Goal: Task Accomplishment & Management: Manage account settings

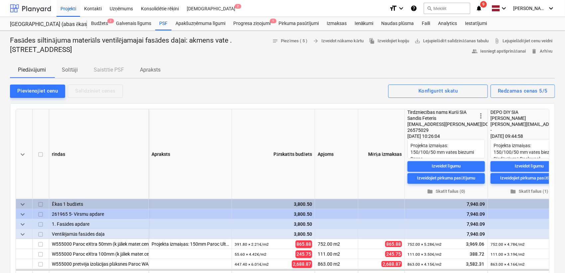
click at [37, 9] on div at bounding box center [30, 8] width 41 height 17
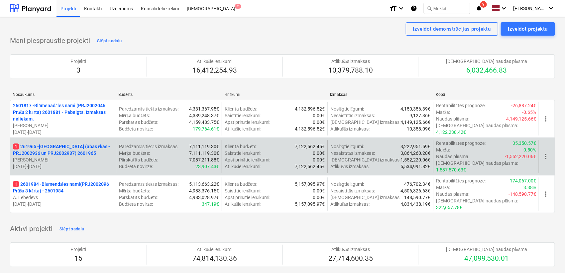
click at [70, 148] on p "1 261965 - [GEOGRAPHIC_DATA] (abas ēkas - PRJ2002936 un PRJ2002937) 2601965" at bounding box center [63, 149] width 100 height 13
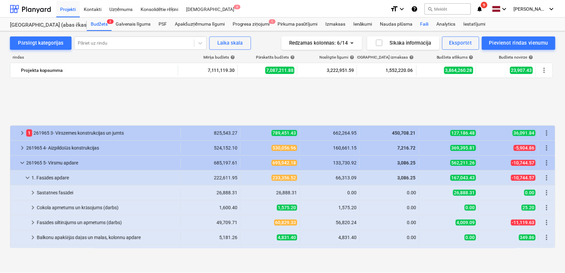
scroll to position [345, 0]
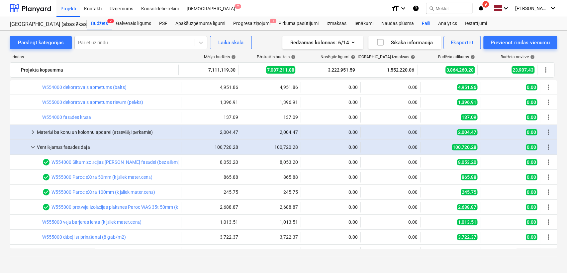
click at [424, 23] on div "Faili" at bounding box center [426, 23] width 16 height 13
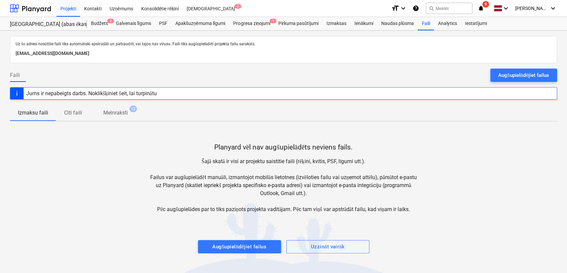
click at [480, 3] on div "format_size keyboard_arrow_down help search Meklēt notifications 9 keyboard_arr…" at bounding box center [474, 8] width 166 height 17
click at [482, 9] on icon "notifications" at bounding box center [481, 8] width 7 height 8
click at [33, 5] on div at bounding box center [30, 8] width 41 height 17
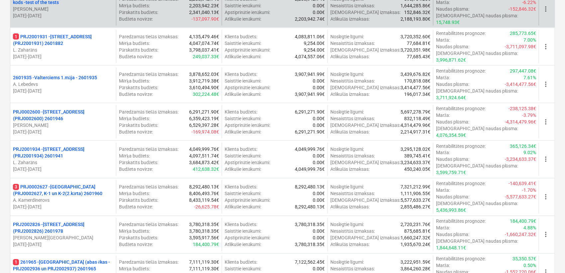
scroll to position [492, 0]
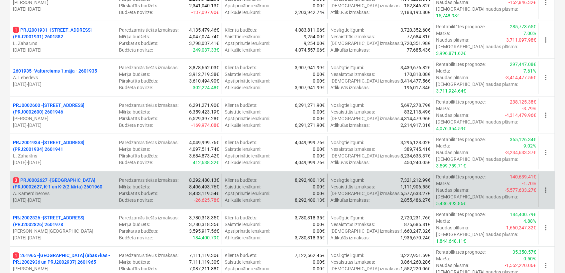
click at [62, 177] on p "3 PRJ0002627 - [GEOGRAPHIC_DATA] (PRJ0002627, K-1 un K-2(2.kārta) 2601960" at bounding box center [63, 183] width 100 height 13
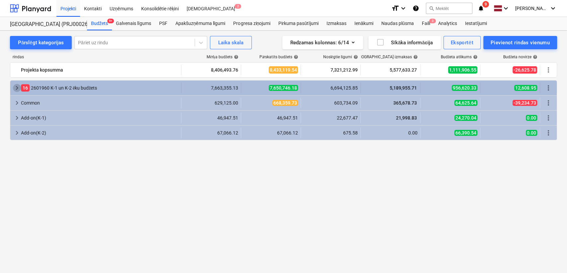
click at [19, 86] on span "keyboard_arrow_right" at bounding box center [17, 88] width 8 height 8
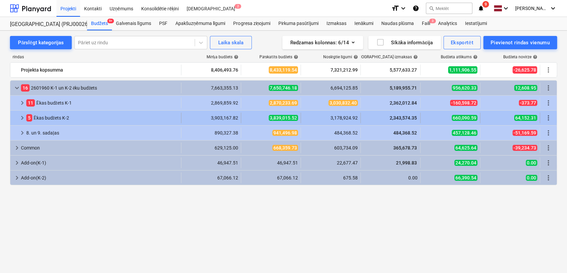
click at [19, 118] on span "keyboard_arrow_right" at bounding box center [22, 118] width 8 height 8
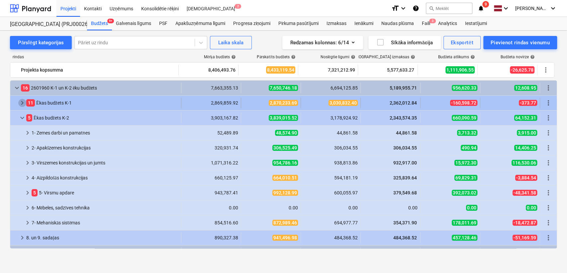
click at [21, 103] on span "keyboard_arrow_right" at bounding box center [22, 103] width 8 height 8
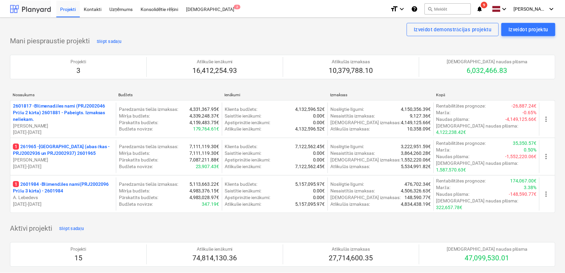
scroll to position [492, 0]
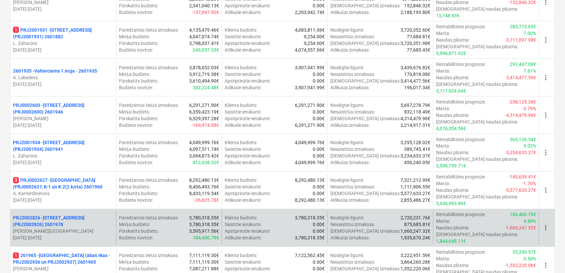
click at [61, 214] on p "PRJ2002826 - [STREET_ADDRESS] (PRJ2002826) 2601978" at bounding box center [63, 220] width 100 height 13
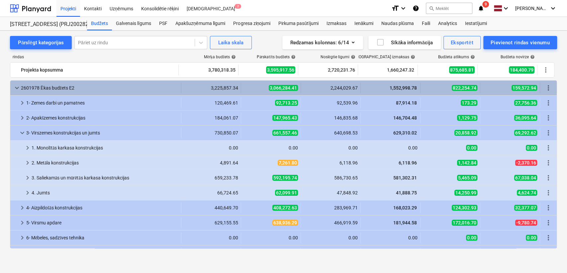
click at [16, 87] on span "keyboard_arrow_down" at bounding box center [17, 88] width 8 height 8
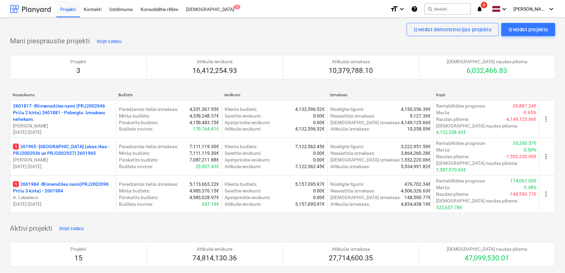
scroll to position [492, 0]
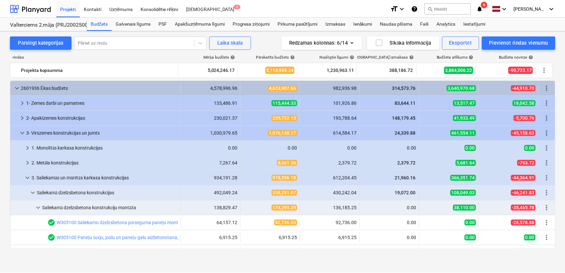
scroll to position [148, 0]
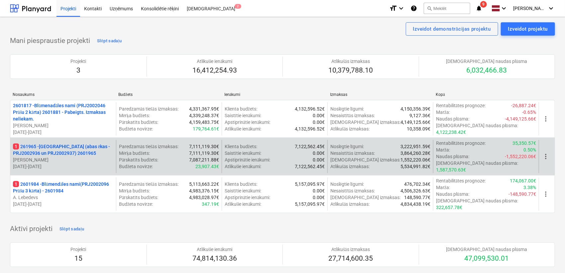
click at [57, 150] on p "1 261965 - [GEOGRAPHIC_DATA] (abas ēkas - PRJ2002936 un PRJ2002937) 2601965" at bounding box center [63, 149] width 100 height 13
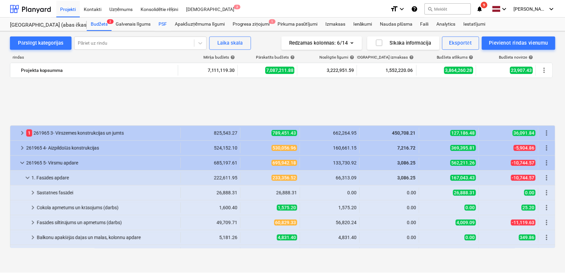
scroll to position [345, 0]
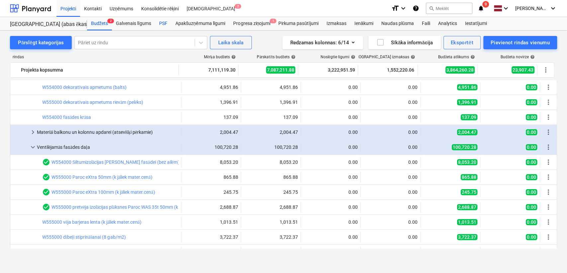
click at [164, 22] on div "PSF" at bounding box center [163, 23] width 16 height 13
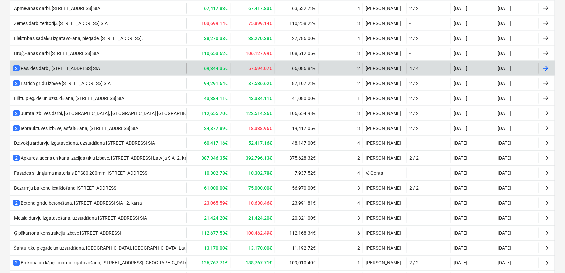
scroll to position [457, 0]
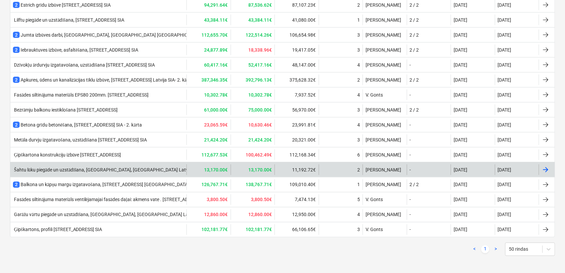
click at [94, 170] on div "Šahtu lūku piegāde un uzstādīšana, [GEOGRAPHIC_DATA], [GEOGRAPHIC_DATA] Latvija…" at bounding box center [107, 170] width 188 height 6
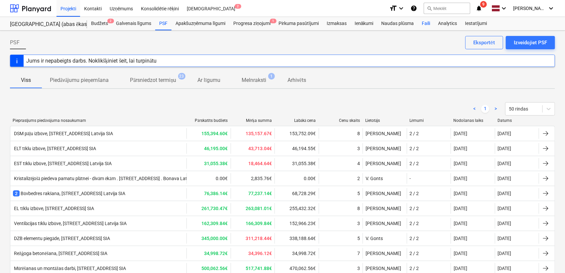
click at [428, 22] on div "Faili" at bounding box center [426, 23] width 16 height 13
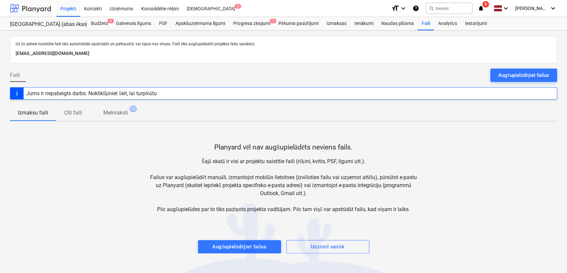
click at [28, 9] on div at bounding box center [30, 8] width 41 height 17
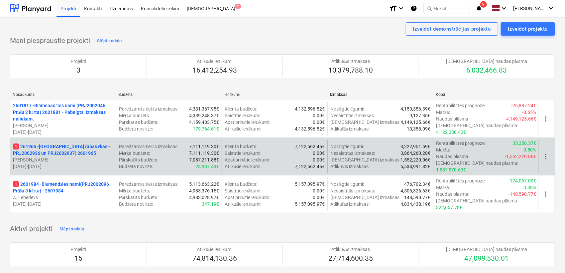
click at [37, 147] on p "1 261965 - [GEOGRAPHIC_DATA] (abas ēkas - PRJ2002936 un PRJ2002937) 2601965" at bounding box center [63, 149] width 100 height 13
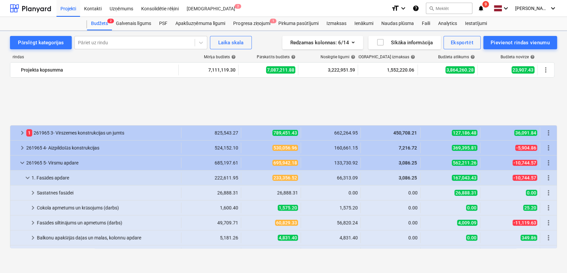
scroll to position [345, 0]
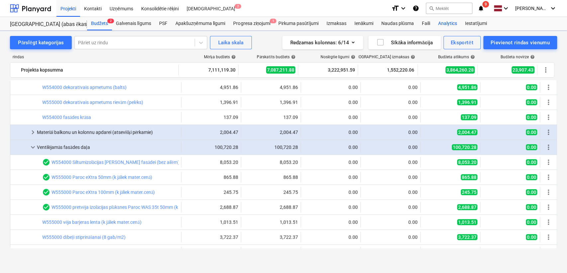
click at [440, 23] on div "Analytics" at bounding box center [447, 23] width 27 height 13
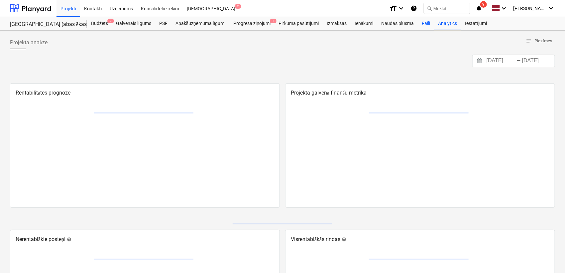
click at [427, 23] on div "Faili" at bounding box center [426, 23] width 16 height 13
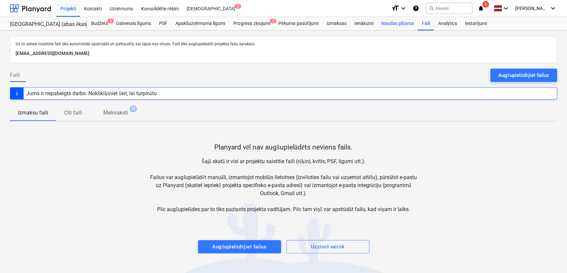
click at [393, 24] on div "Naudas plūsma" at bounding box center [398, 23] width 41 height 13
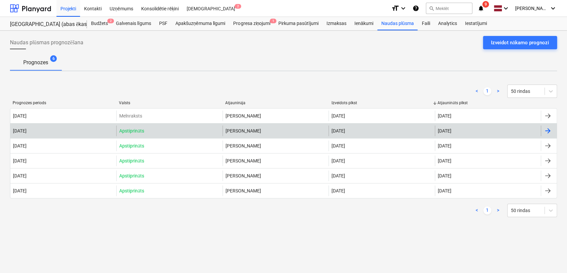
click at [550, 128] on div at bounding box center [548, 131] width 8 height 8
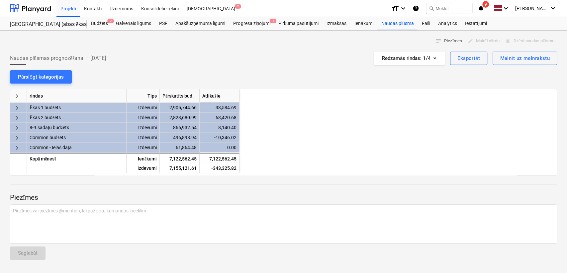
scroll to position [0, 332]
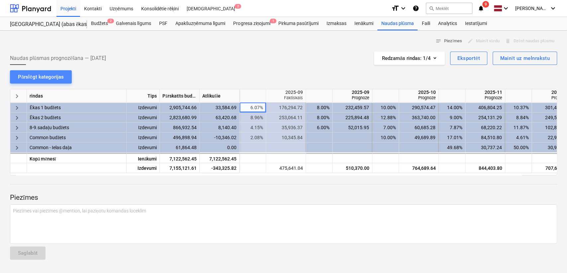
click at [50, 78] on div "Pārslēgt kategorijas" at bounding box center [41, 76] width 46 height 9
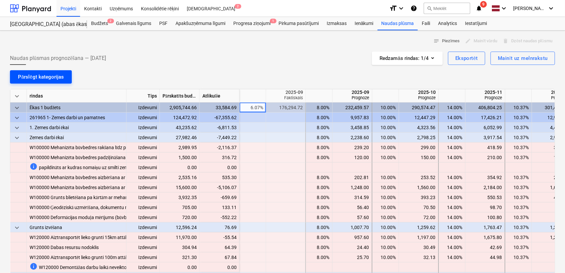
click at [40, 76] on div "Pārslēgt kategorijas" at bounding box center [41, 76] width 46 height 9
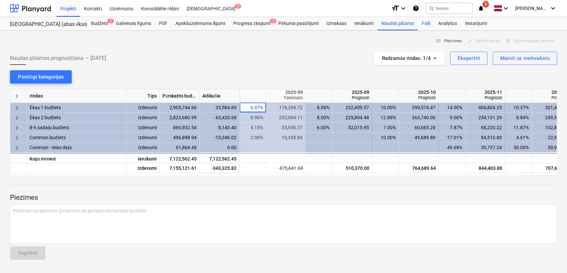
click at [431, 24] on div "Faili" at bounding box center [426, 23] width 16 height 13
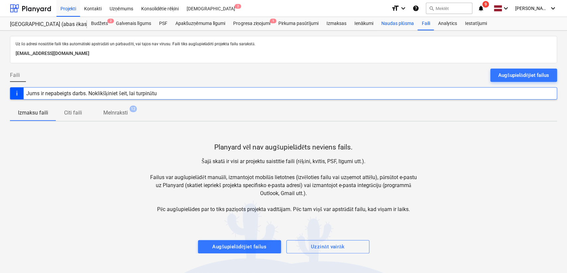
click at [386, 22] on div "Naudas plūsma" at bounding box center [398, 23] width 41 height 13
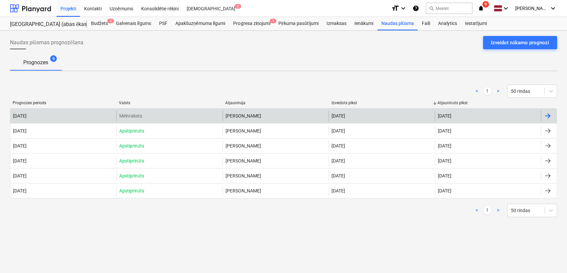
click at [552, 112] on div at bounding box center [549, 115] width 16 height 11
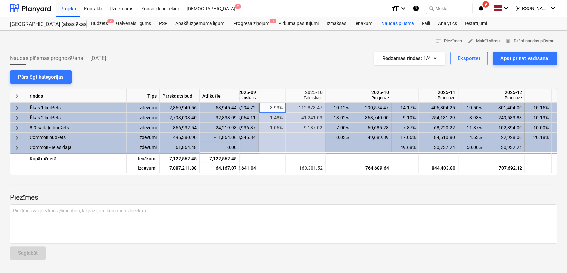
scroll to position [0, 409]
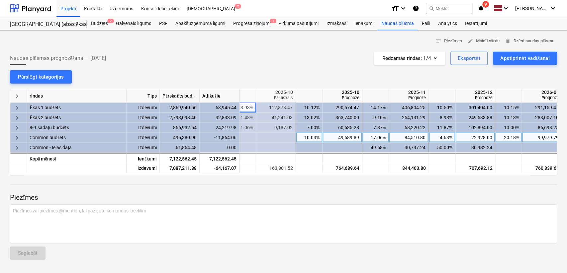
click at [377, 134] on div "17.06%" at bounding box center [375, 137] width 21 height 10
type input "20"
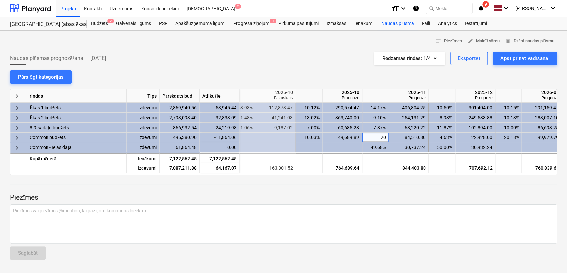
click at [382, 192] on div at bounding box center [283, 189] width 547 height 5
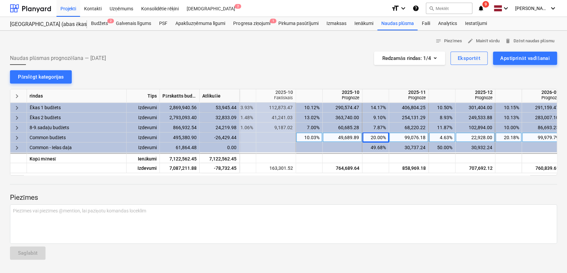
click at [382, 136] on div "20.00%" at bounding box center [375, 137] width 21 height 10
type input "17"
click at [376, 187] on div at bounding box center [283, 189] width 547 height 5
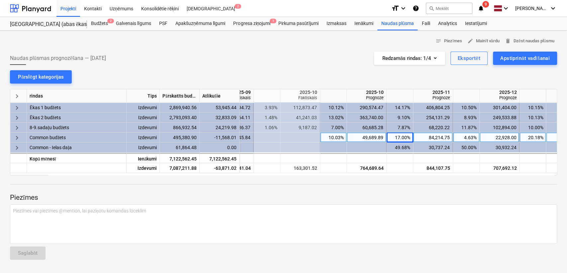
scroll to position [0, 388]
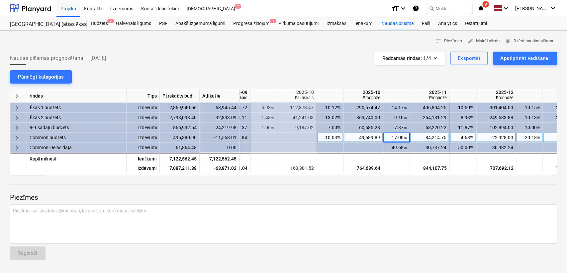
click at [333, 138] on div "10.03%" at bounding box center [330, 137] width 21 height 10
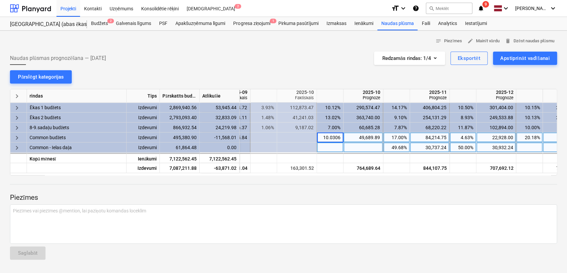
type input "8"
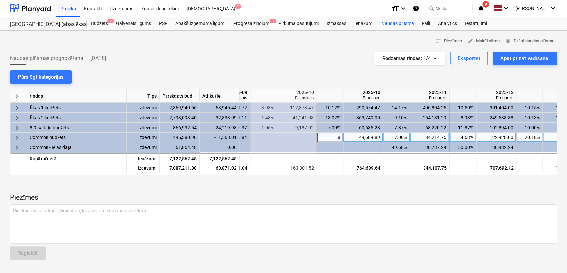
click at [346, 202] on div at bounding box center [283, 203] width 547 height 2
click at [333, 137] on div "8.00%" at bounding box center [330, 137] width 21 height 10
type input "7"
click at [338, 189] on div at bounding box center [283, 189] width 547 height 5
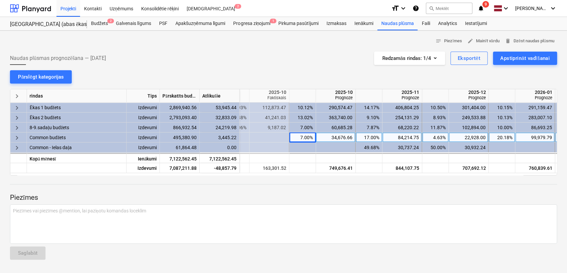
scroll to position [0, 456]
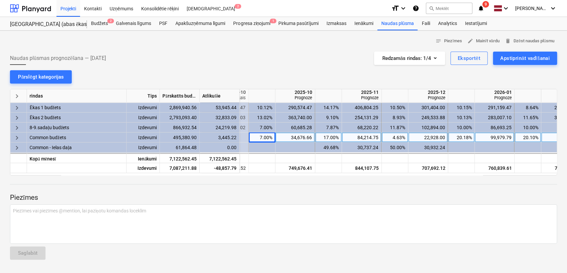
click at [330, 136] on div "17.00%" at bounding box center [328, 137] width 21 height 10
click at [361, 136] on div "84,214.75" at bounding box center [362, 137] width 34 height 10
click at [378, 136] on input "84214.7537" at bounding box center [361, 137] width 39 height 10
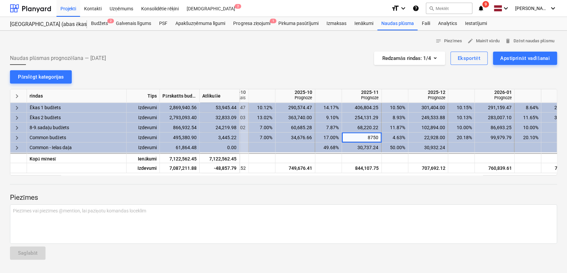
type input "87500"
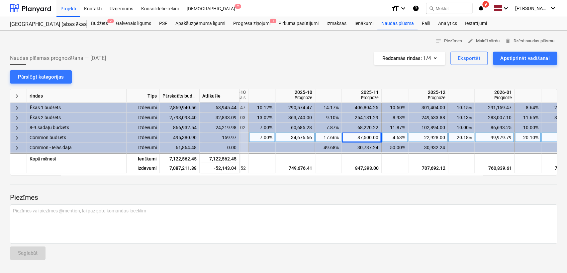
click at [362, 135] on div "87,500.00" at bounding box center [362, 137] width 34 height 10
click at [378, 137] on input "87500" at bounding box center [361, 137] width 39 height 10
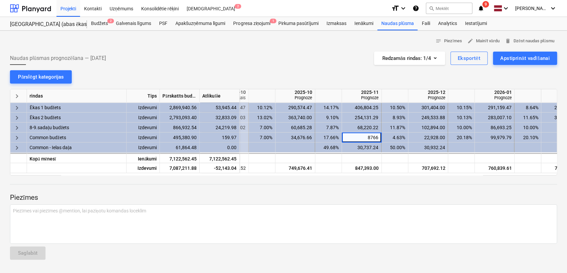
type input "87660"
click at [369, 190] on div at bounding box center [283, 189] width 547 height 5
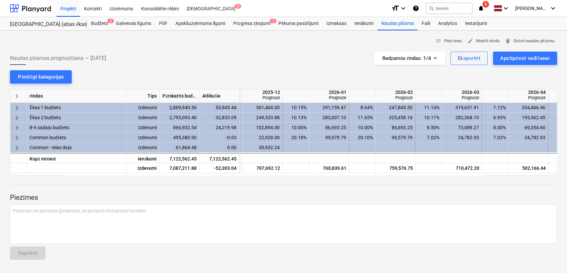
scroll to position [0, 623]
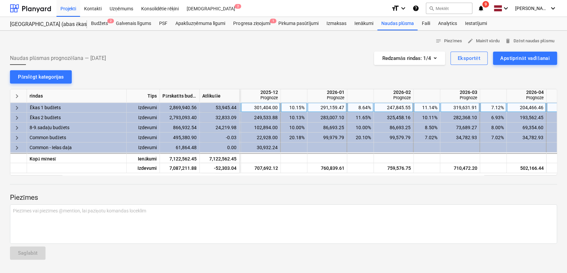
click at [365, 108] on div "8.64%" at bounding box center [360, 107] width 21 height 10
type input "10"
click at [364, 193] on p "Piezīmes" at bounding box center [283, 197] width 547 height 9
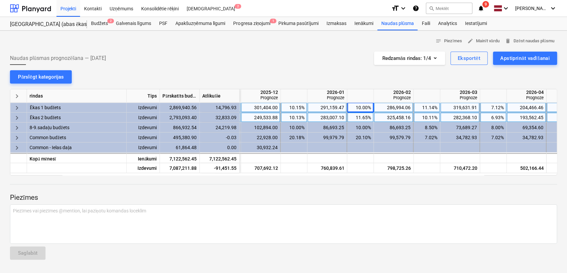
click at [355, 114] on div "11.65%" at bounding box center [360, 117] width 21 height 10
type input "12"
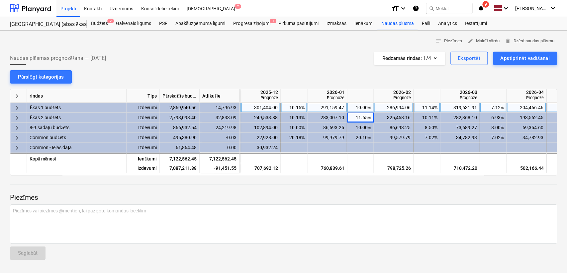
click at [378, 184] on div at bounding box center [283, 184] width 547 height 0
click at [374, 187] on div at bounding box center [283, 189] width 547 height 5
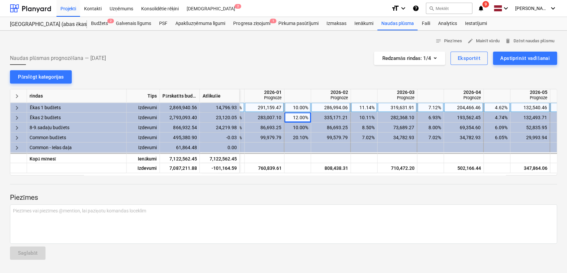
scroll to position [0, 746]
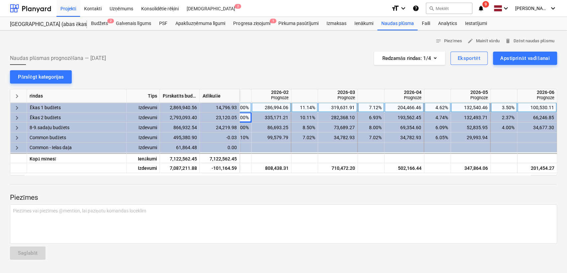
click at [440, 107] on div "4.62%" at bounding box center [437, 107] width 21 height 10
type input "5"
drag, startPoint x: 448, startPoint y: 193, endPoint x: 448, endPoint y: 189, distance: 3.7
click at [448, 190] on div "Piezīmes Piezīmes vai piezīmes @mention, lai paziņotu komandas loceklim ﻿ Sagla…" at bounding box center [283, 219] width 547 height 89
click at [442, 103] on div "5.00%" at bounding box center [437, 107] width 21 height 10
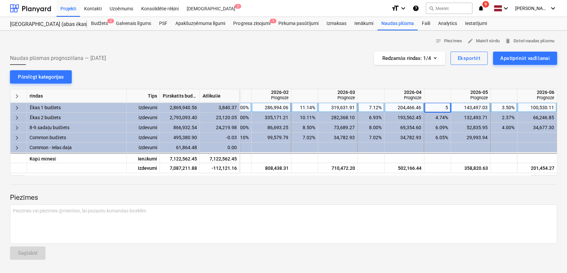
type input "7"
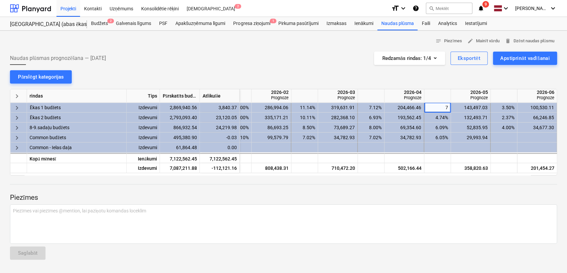
click at [453, 189] on div at bounding box center [283, 189] width 547 height 5
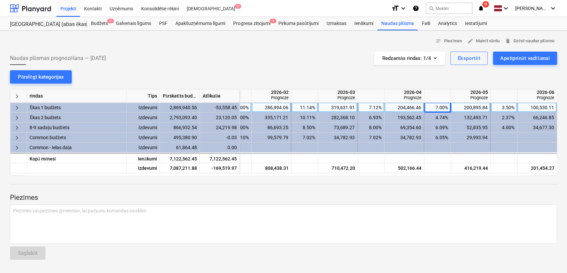
click at [508, 107] on div "3.50%" at bounding box center [504, 107] width 21 height 10
type input "4"
click at [500, 193] on p "Piezīmes" at bounding box center [283, 197] width 547 height 9
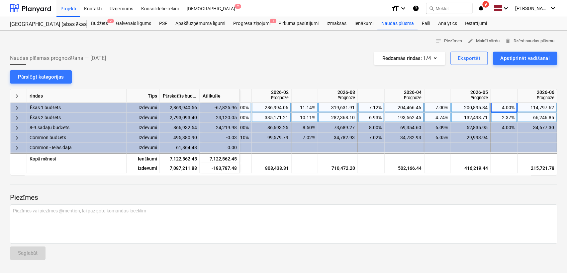
click at [439, 117] on div "4.74%" at bounding box center [437, 117] width 21 height 10
type input "6"
click at [450, 199] on p "Piezīmes" at bounding box center [283, 197] width 547 height 9
click at [501, 117] on div "2.37%" at bounding box center [504, 117] width 21 height 10
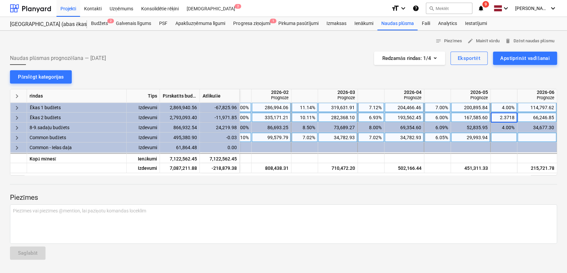
type input "4"
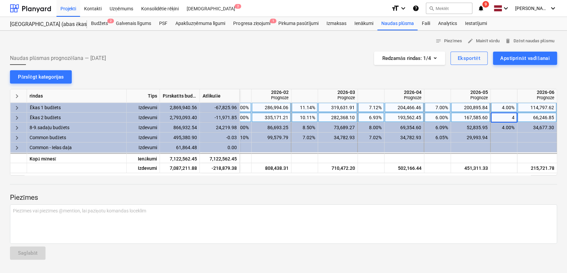
click at [469, 195] on p "Piezīmes" at bounding box center [283, 197] width 547 height 9
click at [473, 25] on div "Iestatījumi" at bounding box center [476, 23] width 30 height 13
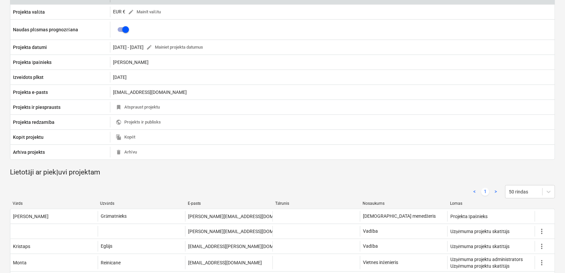
scroll to position [98, 0]
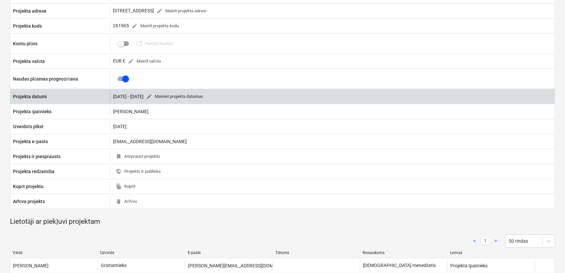
click at [199, 98] on span "edit Mainiet projekta datumus" at bounding box center [174, 97] width 57 height 8
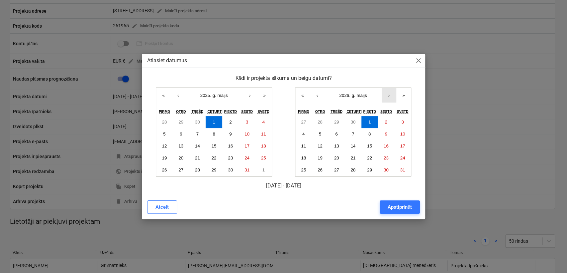
click at [389, 97] on button "›" at bounding box center [389, 95] width 15 height 15
click at [367, 169] on button "31" at bounding box center [370, 170] width 17 height 12
click at [389, 210] on div "Apstiprināt" at bounding box center [400, 206] width 24 height 9
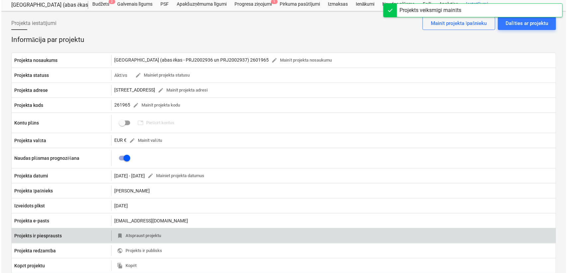
scroll to position [0, 0]
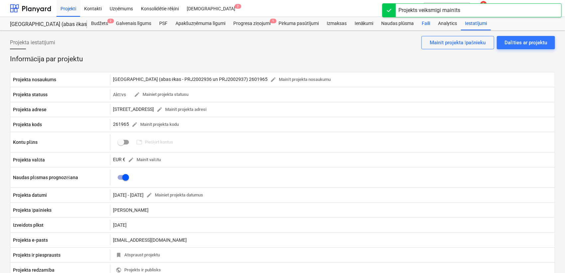
click at [428, 22] on div "Faili" at bounding box center [426, 23] width 16 height 13
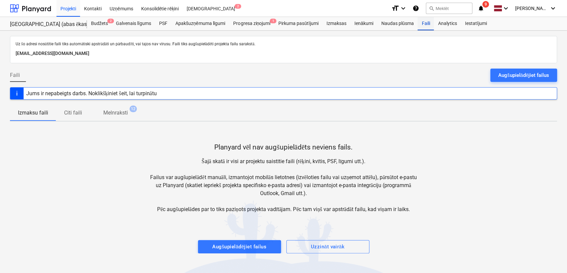
click at [428, 23] on div "Faili" at bounding box center [426, 23] width 16 height 13
click at [381, 25] on div "Naudas plūsma" at bounding box center [398, 23] width 41 height 13
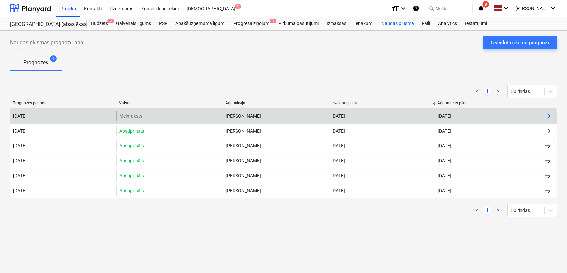
click at [548, 117] on div at bounding box center [548, 116] width 8 height 8
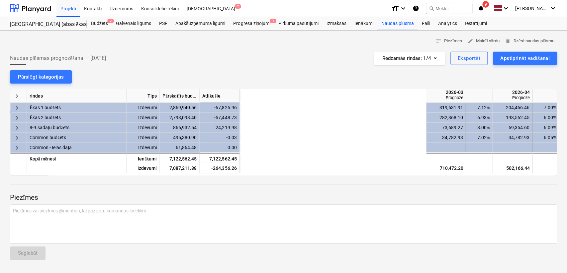
scroll to position [0, 879]
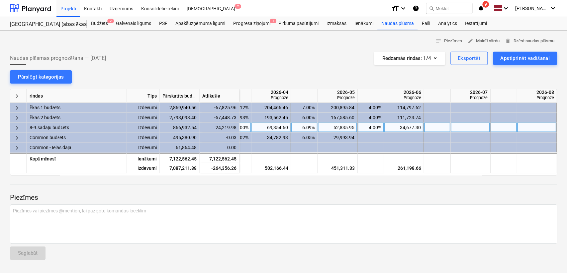
click at [444, 125] on div at bounding box center [437, 127] width 27 height 10
type input "2"
click at [454, 200] on div "Piezīmes Piezīmes vai piezīmes @mention, lai paziņotu komandas loceklim ﻿ Sagla…" at bounding box center [283, 219] width 547 height 89
click at [502, 125] on div at bounding box center [504, 127] width 27 height 10
type input "2"
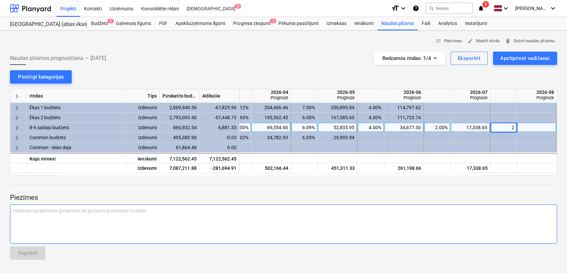
click at [494, 208] on p "Piezīmes vai piezīmes @mention, lai paziņotu komandas loceklim ﻿" at bounding box center [283, 210] width 541 height 7
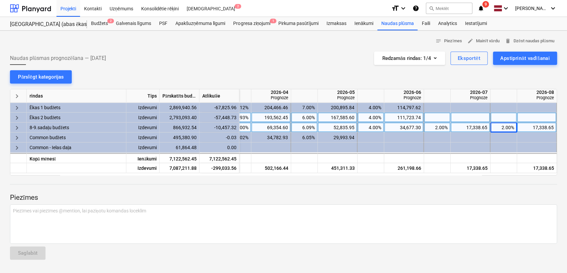
click at [503, 121] on div at bounding box center [504, 117] width 27 height 10
click at [504, 126] on div "2.00%" at bounding box center [504, 127] width 21 height 10
type input "1"
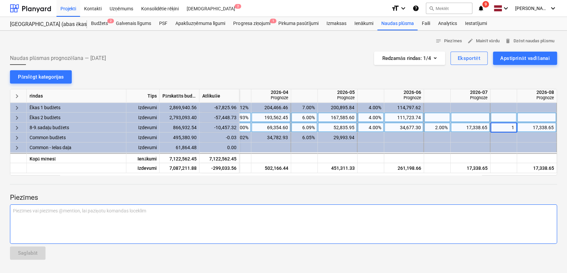
click at [496, 211] on p "Piezīmes vai piezīmes @mention, lai paziņotu komandas loceklim ﻿" at bounding box center [283, 210] width 541 height 7
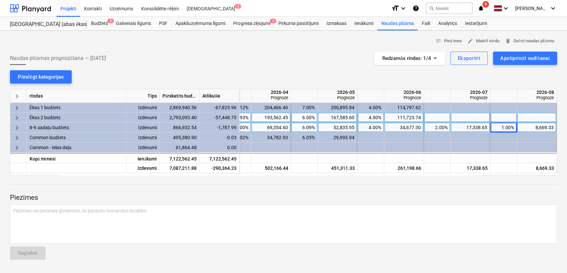
click at [502, 121] on div at bounding box center [504, 117] width 27 height 10
type input "1"
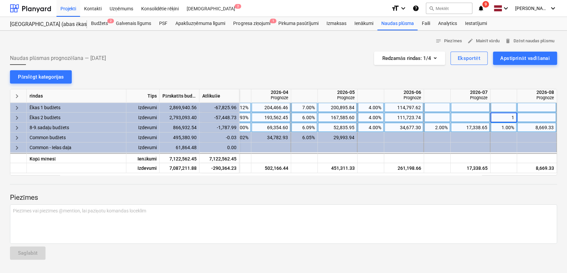
click at [502, 106] on div at bounding box center [504, 107] width 27 height 10
type input "1"
click at [498, 196] on p "Piezīmes" at bounding box center [283, 197] width 547 height 9
click at [447, 106] on div at bounding box center [437, 107] width 27 height 10
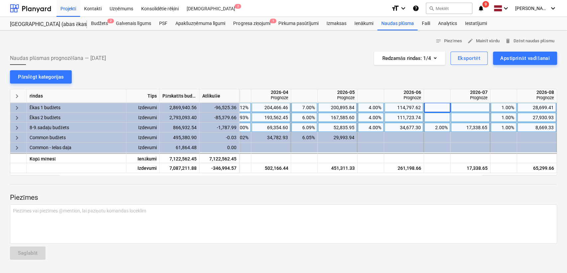
type input "2"
click at [448, 186] on div "Piezīmes Piezīmes vai piezīmes @mention, lai paziņotu komandas loceklim ﻿ Sagla…" at bounding box center [283, 219] width 547 height 89
click at [436, 115] on div at bounding box center [437, 117] width 27 height 10
type input "2"
click at [450, 194] on p "Piezīmes" at bounding box center [283, 197] width 547 height 9
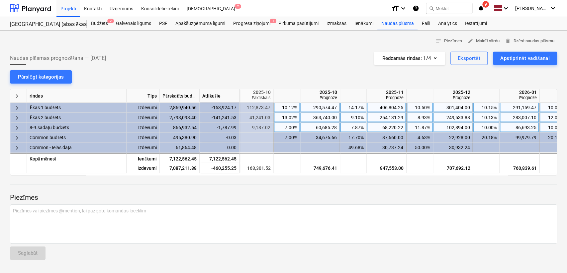
scroll to position [0, 429]
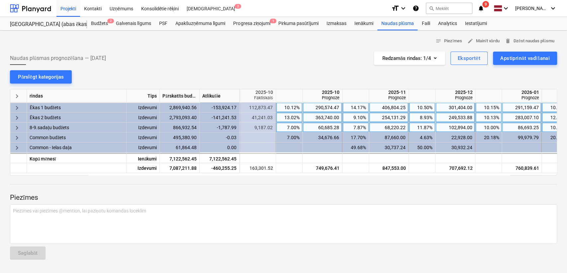
click at [287, 106] on div "10.12%" at bounding box center [289, 107] width 21 height 10
type input "9"
click at [292, 116] on div "13.02%" at bounding box center [289, 117] width 21 height 10
type input "9"
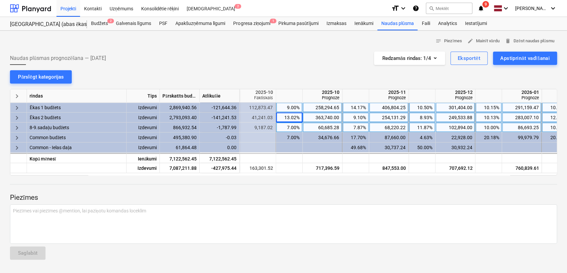
click at [303, 189] on div at bounding box center [283, 189] width 547 height 5
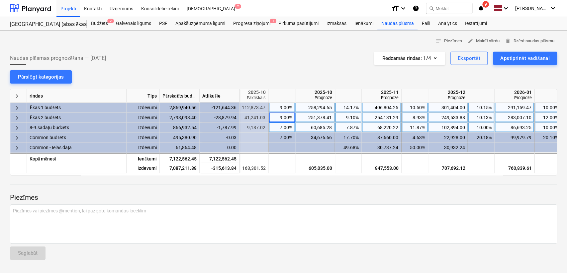
scroll to position [0, 448]
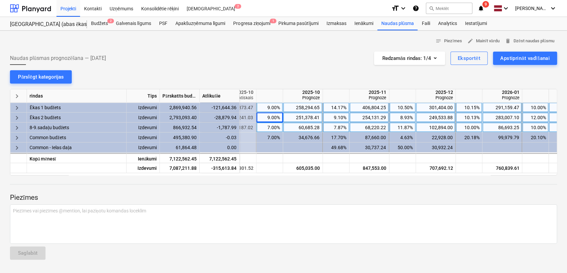
click at [342, 107] on div "14.17%" at bounding box center [336, 107] width 21 height 10
type input "14"
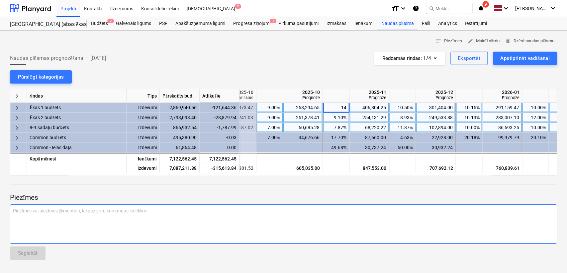
click at [369, 209] on p "Piezīmes vai piezīmes @mention, lai paziņotu komandas loceklim ﻿" at bounding box center [283, 210] width 541 height 7
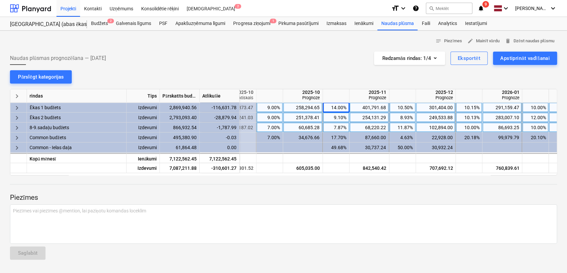
click at [336, 114] on div "9.10%" at bounding box center [336, 117] width 21 height 10
click at [337, 109] on div "14.00%" at bounding box center [336, 107] width 21 height 10
type input "13"
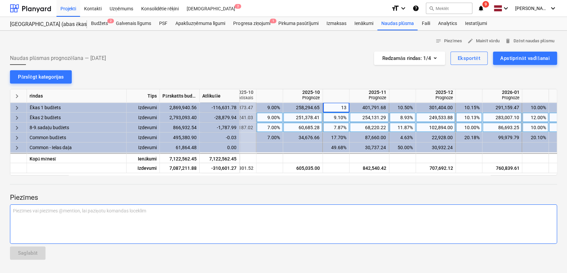
click at [377, 205] on div "Piezīmes vai piezīmes @mention, lai paziņotu komandas loceklim ﻿" at bounding box center [283, 223] width 547 height 39
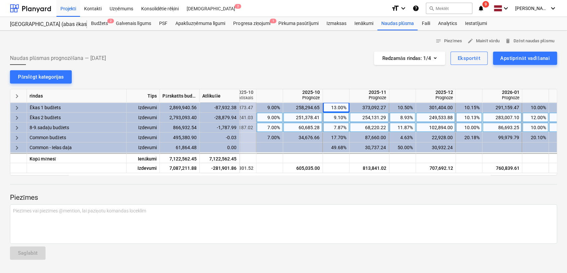
click at [367, 193] on p "Piezīmes" at bounding box center [283, 197] width 547 height 9
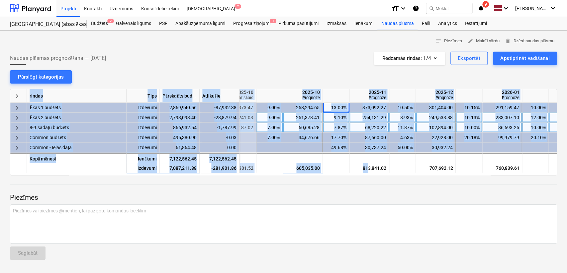
drag, startPoint x: 369, startPoint y: 172, endPoint x: 354, endPoint y: 174, distance: 15.1
click at [354, 174] on div "keyboard_arrow_right rindas Tips Pārskatīts budžets Atlikušie 2025-10 Faktiskai…" at bounding box center [283, 132] width 547 height 86
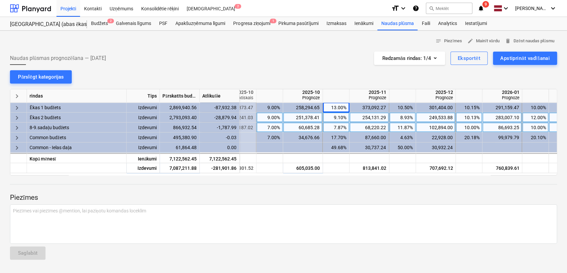
drag, startPoint x: 354, startPoint y: 185, endPoint x: 355, endPoint y: 182, distance: 3.3
click at [354, 185] on div "Piezīmes Piezīmes vai piezīmes @mention, lai paziņotu komandas loceklim ﻿ Sagla…" at bounding box center [283, 219] width 547 height 89
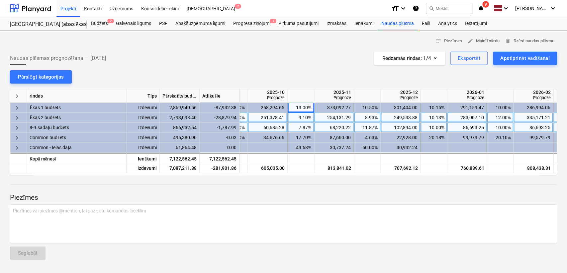
scroll to position [0, 503]
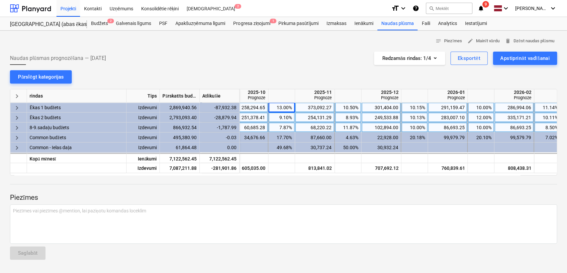
click at [284, 110] on div "13.00%" at bounding box center [281, 107] width 21 height 10
type input "11"
click at [305, 201] on p "Piezīmes" at bounding box center [283, 197] width 547 height 9
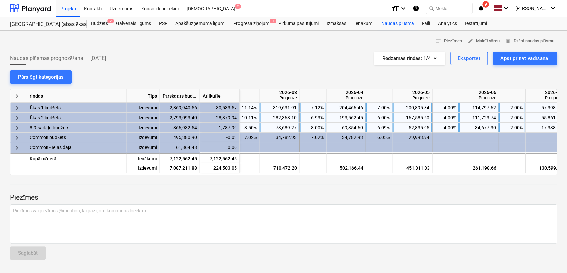
scroll to position [0, 879]
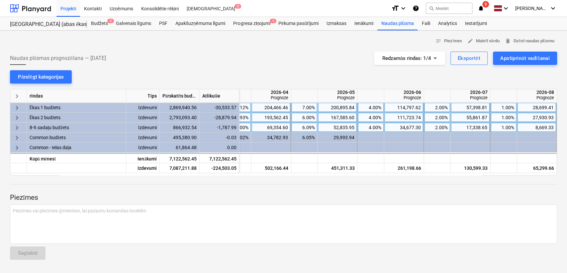
click at [487, 190] on div at bounding box center [283, 189] width 547 height 5
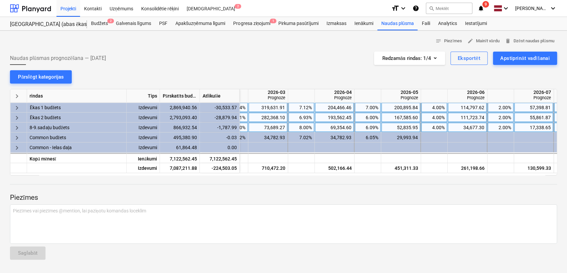
scroll to position [0, 758]
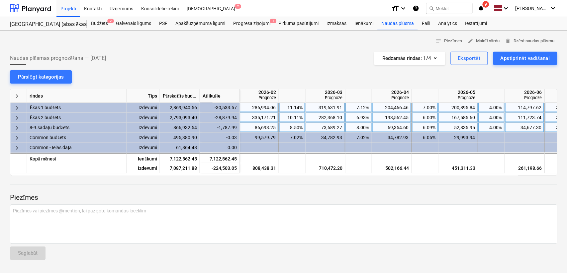
click at [362, 108] on div "7.12%" at bounding box center [358, 107] width 21 height 10
type input "8"
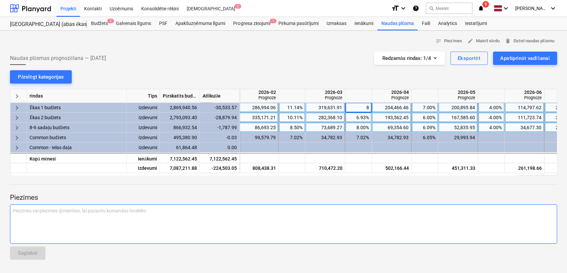
click at [377, 215] on div "Piezīmes vai piezīmes @mention, lai paziņotu komandas loceklim ﻿" at bounding box center [283, 223] width 547 height 39
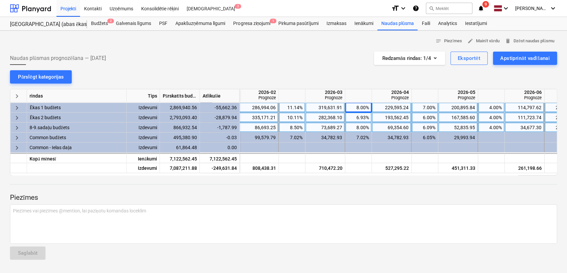
click at [361, 108] on div "8.00%" at bounding box center [358, 107] width 21 height 10
type input "9"
click at [379, 196] on p "Piezīmes" at bounding box center [283, 197] width 547 height 9
click at [358, 118] on div "6.93%" at bounding box center [358, 117] width 21 height 10
click at [358, 118] on input "6.93" at bounding box center [358, 117] width 26 height 10
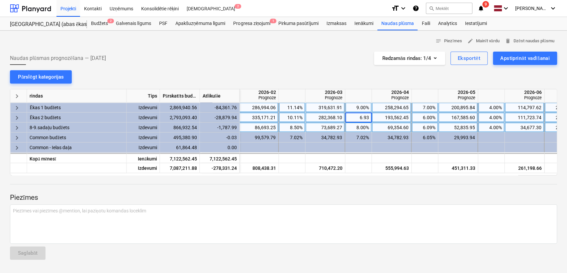
click at [358, 118] on input "6.93" at bounding box center [358, 117] width 26 height 10
click at [425, 110] on div "7.00%" at bounding box center [424, 107] width 21 height 10
type input "8"
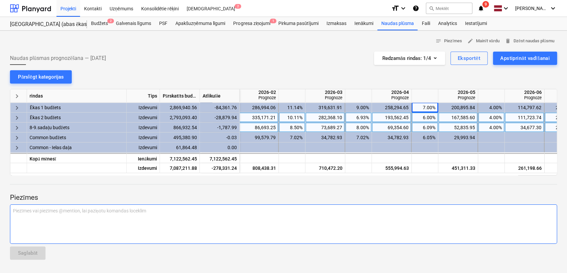
click at [413, 207] on p "Piezīmes vai piezīmes @mention, lai paziņotu komandas loceklim ﻿" at bounding box center [283, 210] width 541 height 7
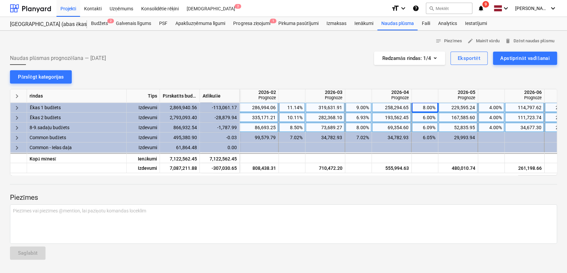
click at [425, 106] on div "8.00%" at bounding box center [424, 107] width 21 height 10
type input "9"
click at [423, 196] on p "Piezīmes" at bounding box center [283, 197] width 547 height 9
click at [427, 109] on div "9.00%" at bounding box center [424, 107] width 21 height 10
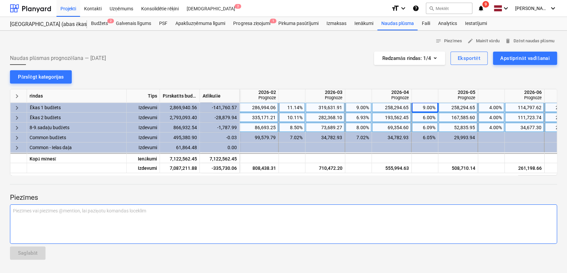
click at [414, 207] on p "Piezīmes vai piezīmes @mention, lai paziņotu komandas loceklim ﻿" at bounding box center [283, 210] width 541 height 7
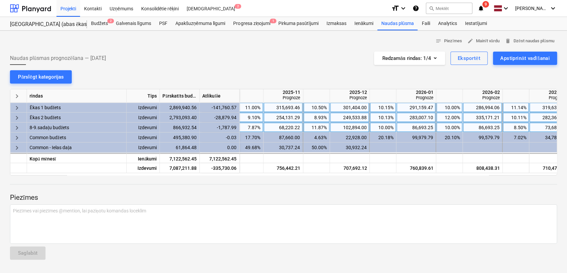
scroll to position [0, 525]
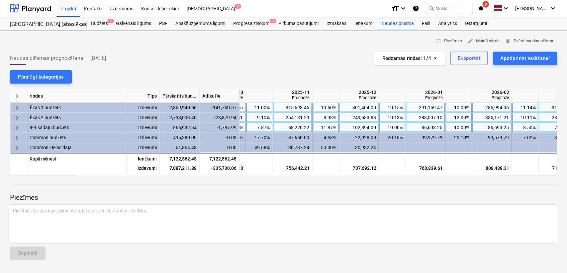
click at [261, 110] on div "11.00%" at bounding box center [259, 107] width 21 height 10
type input "10"
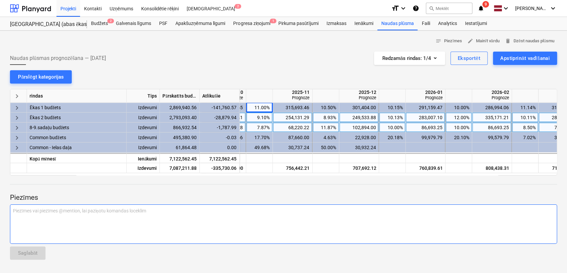
click at [318, 219] on div "Piezīmes vai piezīmes @mention, lai paziņotu komandas loceklim ﻿" at bounding box center [283, 223] width 547 height 39
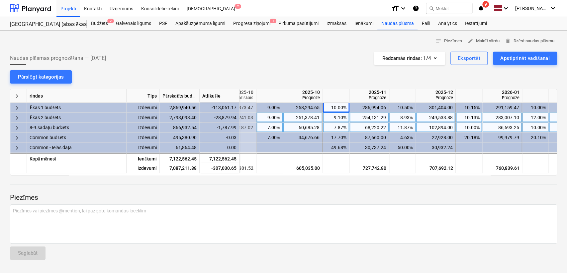
scroll to position [0, 439]
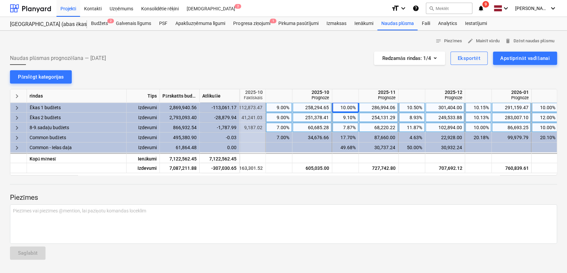
click at [283, 107] on div "9.00%" at bounding box center [279, 107] width 21 height 10
click at [341, 180] on div at bounding box center [283, 177] width 547 height 5
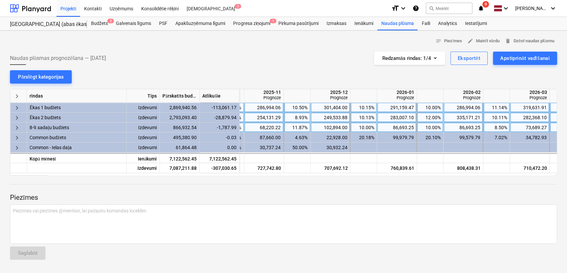
scroll to position [0, 560]
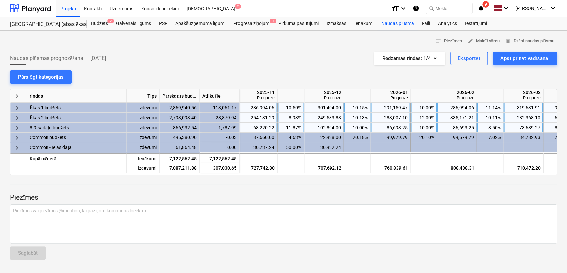
click at [421, 107] on div "10.00%" at bounding box center [423, 107] width 21 height 10
type input "9"
click at [418, 117] on div "12.00%" at bounding box center [423, 117] width 21 height 10
type input "9"
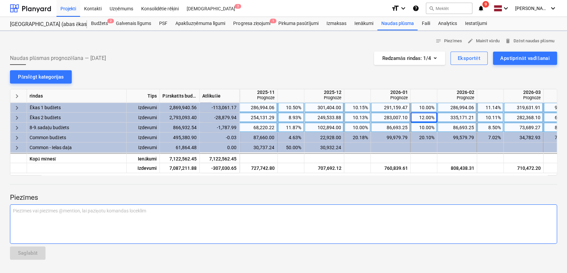
click at [423, 228] on div "Piezīmes vai piezīmes @mention, lai paziņotu komandas loceklim ﻿" at bounding box center [283, 223] width 547 height 39
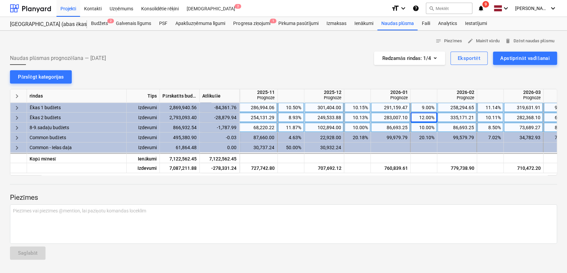
click at [424, 118] on div "12.00%" at bounding box center [423, 117] width 21 height 10
type input "9"
click at [442, 202] on div at bounding box center [283, 203] width 547 height 2
click at [418, 117] on div "9.00%" at bounding box center [423, 117] width 21 height 10
type input "9.5"
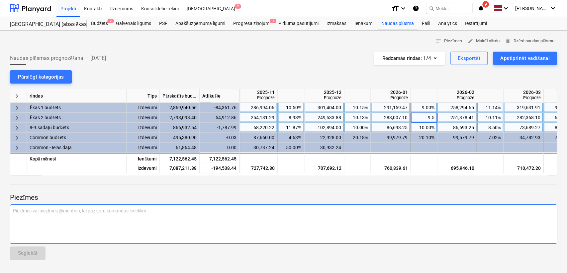
click at [437, 214] on div "Piezīmes vai piezīmes @mention, lai paziņotu komandas loceklim ﻿" at bounding box center [283, 223] width 547 height 39
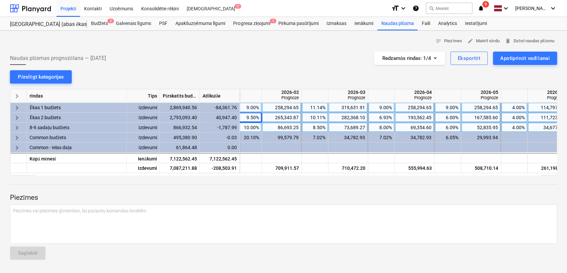
scroll to position [0, 749]
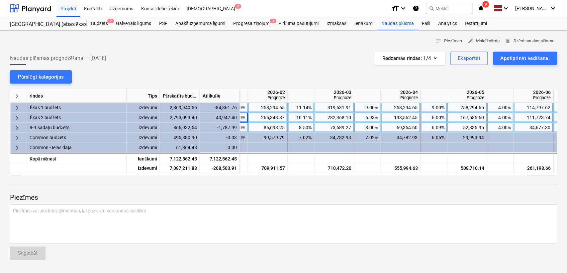
click at [370, 108] on div "9.00%" at bounding box center [367, 107] width 21 height 10
type input "8"
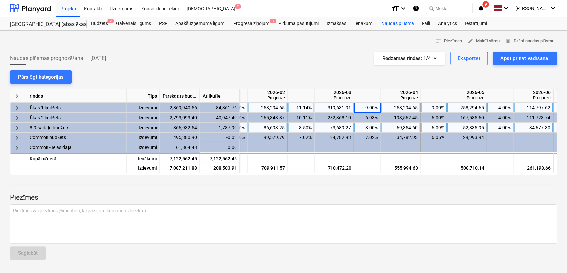
click at [373, 187] on div "Piezīmes Piezīmes vai piezīmes @mention, lai paziņotu komandas loceklim ﻿ Sagla…" at bounding box center [283, 219] width 547 height 89
click at [302, 107] on div "11.14%" at bounding box center [300, 107] width 21 height 10
type input "11"
click at [339, 197] on p "Piezīmes" at bounding box center [283, 197] width 547 height 9
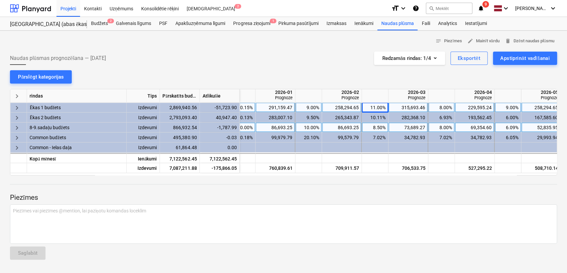
scroll to position [0, 673]
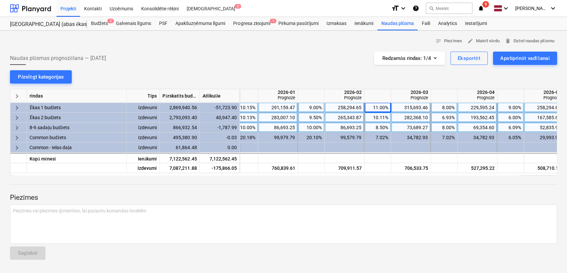
click at [250, 115] on div "10.13%" at bounding box center [244, 117] width 21 height 10
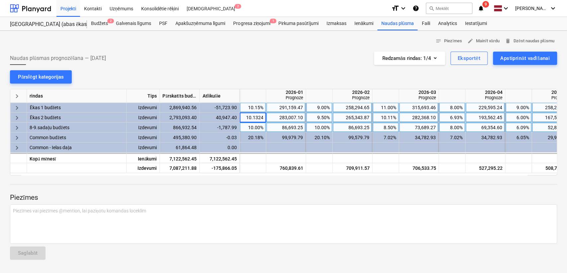
type input "9"
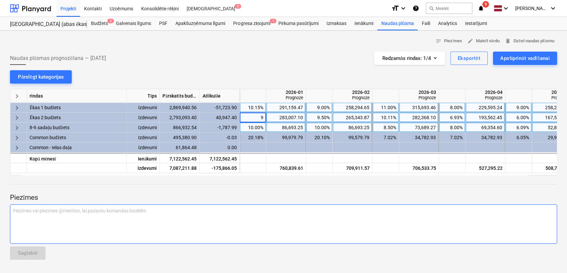
click at [310, 213] on p "Piezīmes vai piezīmes @mention, lai paziņotu komandas loceklim ﻿" at bounding box center [283, 210] width 541 height 7
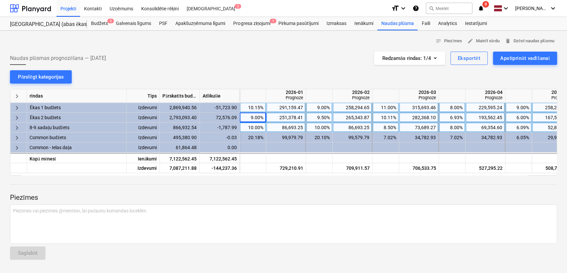
click at [322, 199] on p "Piezīmes" at bounding box center [283, 197] width 547 height 9
click at [259, 108] on div "10.15%" at bounding box center [252, 107] width 21 height 10
type input "9"
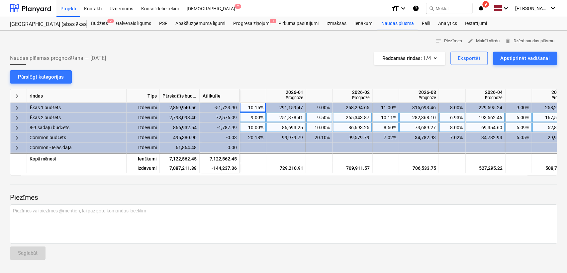
click at [305, 196] on p "Piezīmes" at bounding box center [283, 197] width 547 height 9
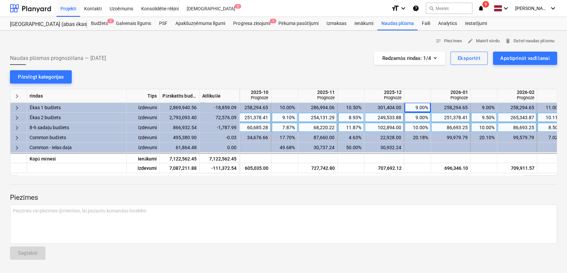
scroll to position [0, 518]
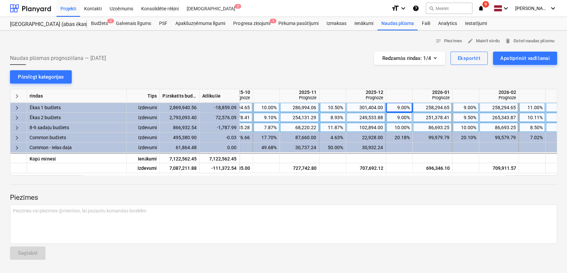
click at [340, 106] on div "10.50%" at bounding box center [332, 107] width 21 height 10
type input "9"
click at [353, 190] on div at bounding box center [283, 189] width 547 height 5
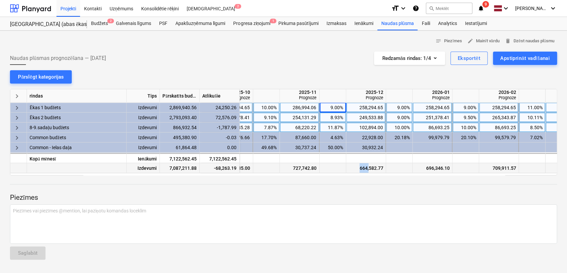
drag, startPoint x: 352, startPoint y: 172, endPoint x: 370, endPoint y: 172, distance: 17.6
click at [370, 172] on div "664,582.77" at bounding box center [366, 168] width 34 height 10
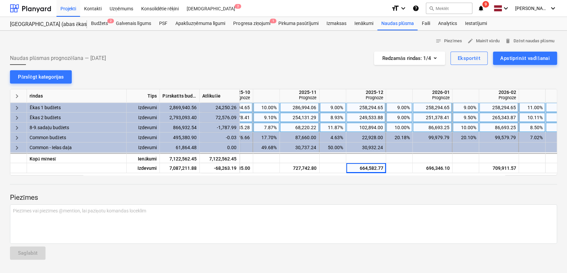
click at [370, 175] on div "keyboard_arrow_right rindas Tips Pārskatīts budžets Atlikušie 2025-10 Prognoze …" at bounding box center [283, 132] width 547 height 86
drag, startPoint x: 391, startPoint y: 172, endPoint x: 396, endPoint y: 172, distance: 4.3
click at [0, 0] on div "Izdevumi 7,087,211.88 -68,263.19 605,035.00 727,742.80 664,582.77 696,346.10 70…" at bounding box center [0, 0] width 0 height 0
drag, startPoint x: 388, startPoint y: 183, endPoint x: 383, endPoint y: 175, distance: 9.3
click at [388, 182] on div "Piezīmes Piezīmes vai piezīmes @mention, lai paziņotu komandas loceklim ﻿ Sagla…" at bounding box center [283, 219] width 547 height 89
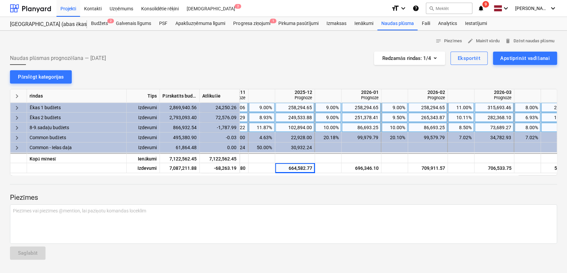
scroll to position [0, 606]
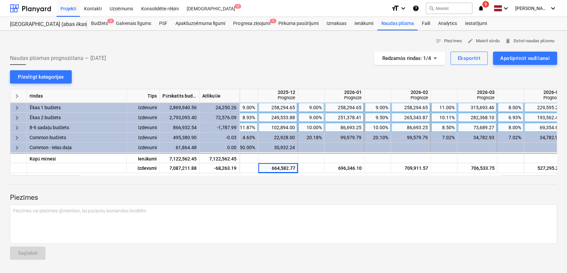
click at [380, 106] on div "9.00%" at bounding box center [377, 107] width 21 height 10
click at [420, 107] on div "258,294.65" at bounding box center [411, 107] width 34 height 10
click at [419, 106] on input "258294.6501" at bounding box center [410, 107] width 39 height 10
click at [408, 106] on input "258294.6501" at bounding box center [410, 107] width 39 height 10
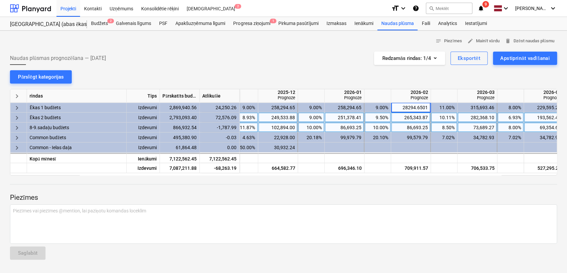
type input "280294.6501"
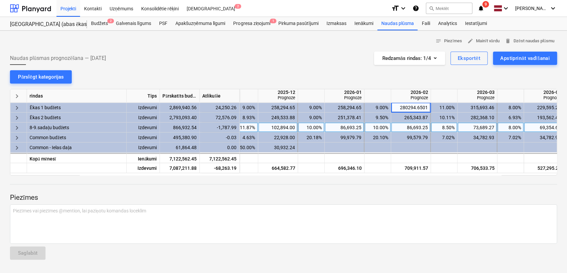
click at [420, 188] on div at bounding box center [283, 189] width 547 height 5
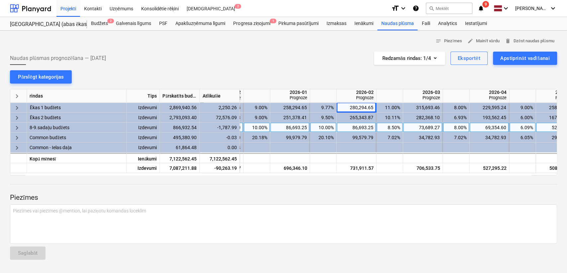
scroll to position [0, 689]
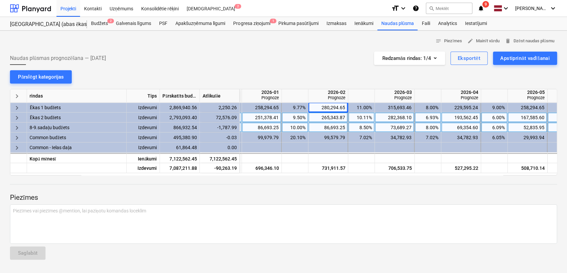
click at [397, 122] on div "282,368.10" at bounding box center [395, 117] width 34 height 10
click at [398, 127] on div "73,689.27" at bounding box center [395, 127] width 34 height 10
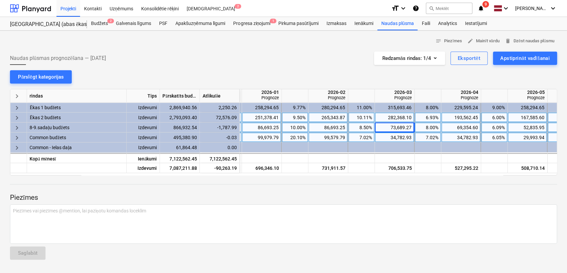
click at [398, 136] on div "34,782.93" at bounding box center [395, 137] width 34 height 10
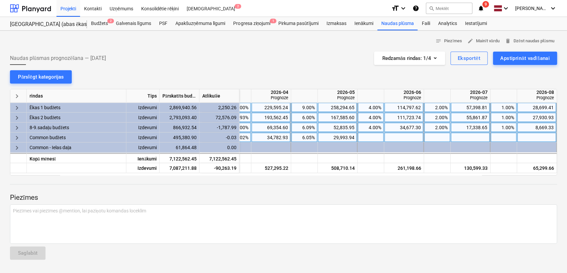
click at [405, 105] on div "114,797.62" at bounding box center [404, 107] width 34 height 10
click at [400, 106] on input "114797.6223" at bounding box center [404, 107] width 39 height 10
click at [405, 106] on input "112797.6223" at bounding box center [404, 107] width 39 height 10
type input "112997.6223"
click at [407, 194] on p "Piezīmes" at bounding box center [283, 197] width 547 height 9
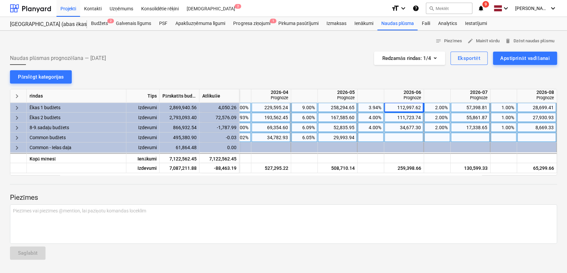
click at [404, 106] on div "112,997.62" at bounding box center [404, 107] width 34 height 10
click at [401, 106] on input "112997.6223" at bounding box center [404, 107] width 39 height 10
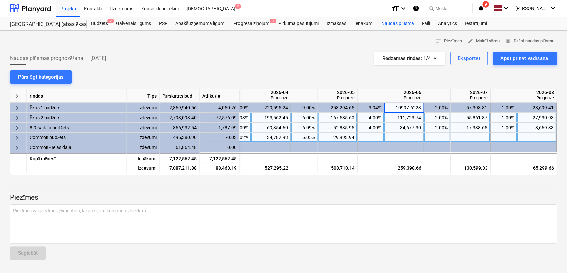
type input "108997.6223"
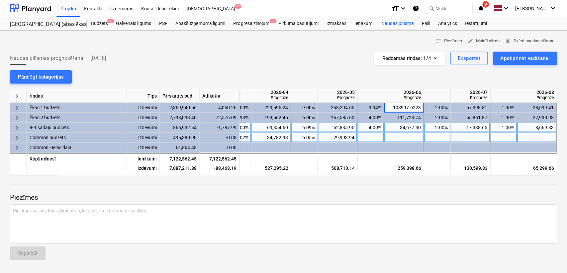
click at [403, 194] on p "Piezīmes" at bounding box center [283, 197] width 547 height 9
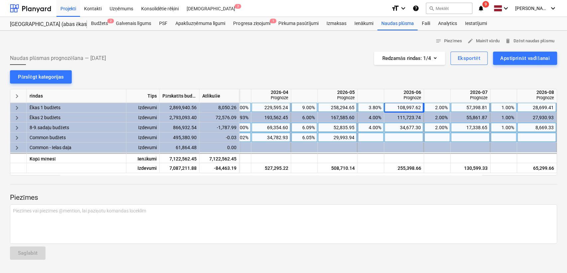
click at [408, 105] on div "108,997.62" at bounding box center [404, 107] width 34 height 10
click at [401, 107] on input "108997.6223" at bounding box center [404, 107] width 39 height 10
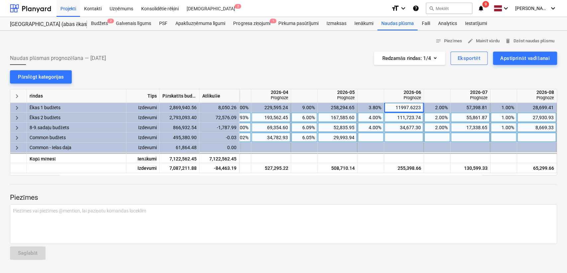
type input "118997.6223"
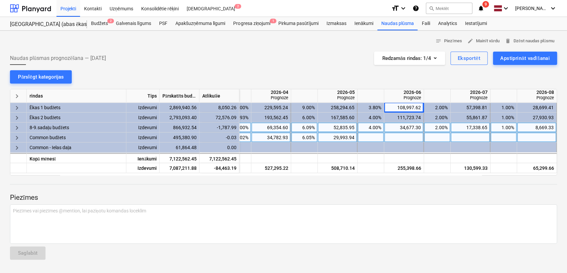
click at [404, 186] on div "Piezīmes Piezīmes vai piezīmes @mention, lai paziņotu komandas loceklim ﻿ Sagla…" at bounding box center [283, 219] width 547 height 89
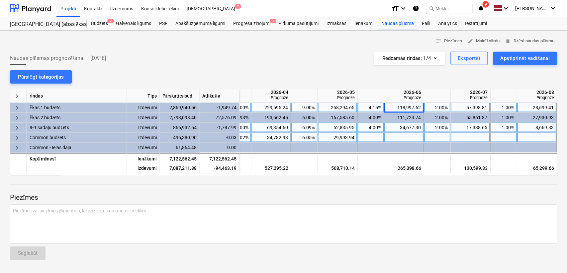
click at [405, 106] on div "118,997.62" at bounding box center [404, 107] width 34 height 10
click at [401, 106] on input "118997.6223" at bounding box center [404, 107] width 39 height 10
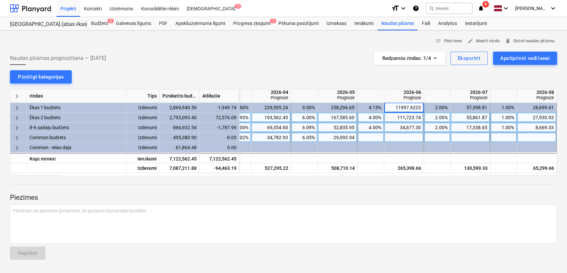
type input "116997.6223"
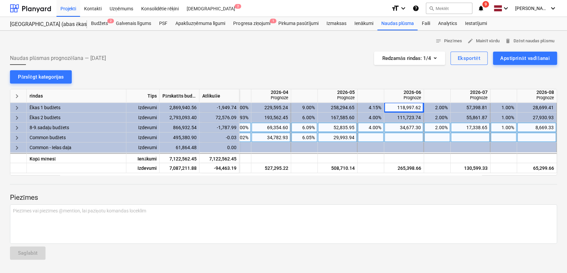
click at [407, 191] on div at bounding box center [283, 189] width 547 height 5
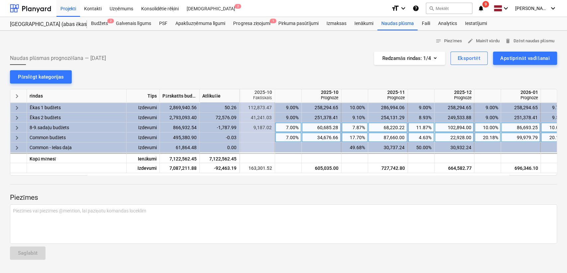
scroll to position [0, 438]
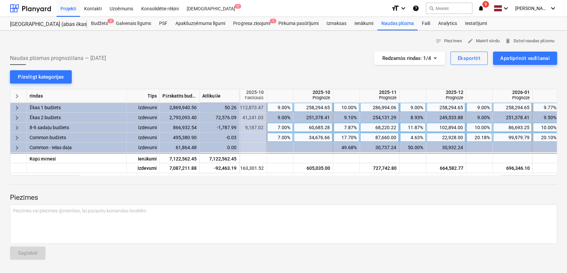
click at [388, 106] on div "286,994.06" at bounding box center [380, 107] width 34 height 10
click at [384, 108] on input "286994.0557" at bounding box center [379, 107] width 39 height 10
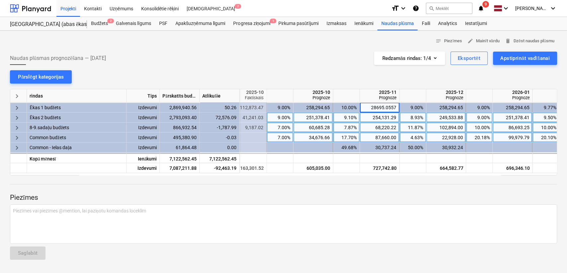
type input "286950.0557"
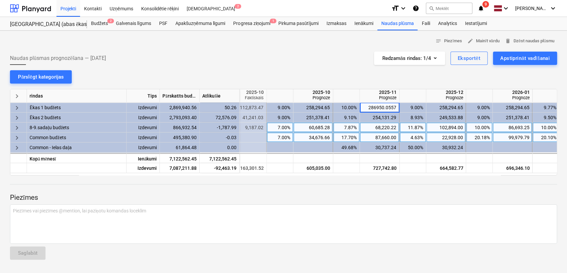
click at [381, 184] on div "Piezīmes Piezīmes vai piezīmes @mention, lai paziņotu komandas loceklim ﻿ Sagla…" at bounding box center [283, 219] width 547 height 89
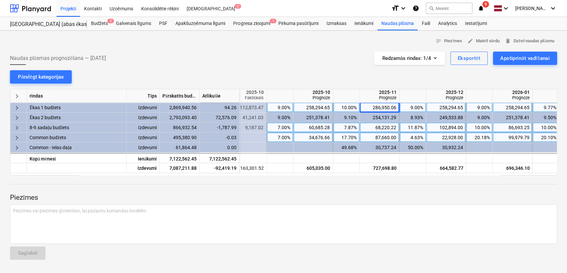
click at [385, 105] on div "286,950.06" at bounding box center [380, 107] width 34 height 10
click at [384, 106] on input "286950.0557" at bounding box center [379, 107] width 39 height 10
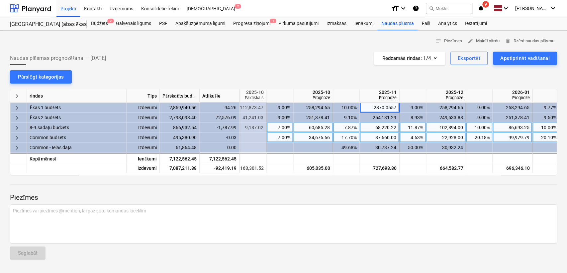
type input "28700.0557"
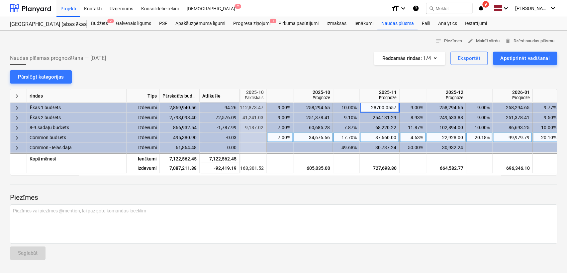
click at [381, 190] on div at bounding box center [283, 189] width 547 height 5
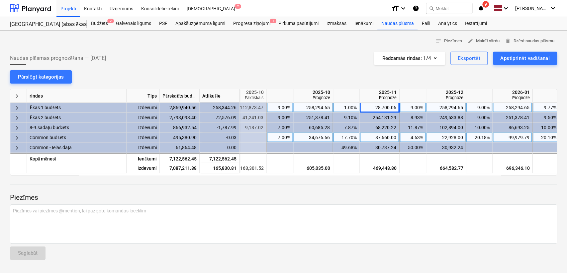
click at [390, 104] on div "28,700.06" at bounding box center [380, 107] width 34 height 10
click at [384, 107] on input "28700.0557" at bounding box center [379, 107] width 39 height 10
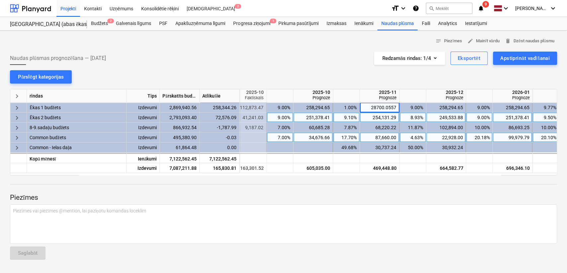
type input "287000.0557"
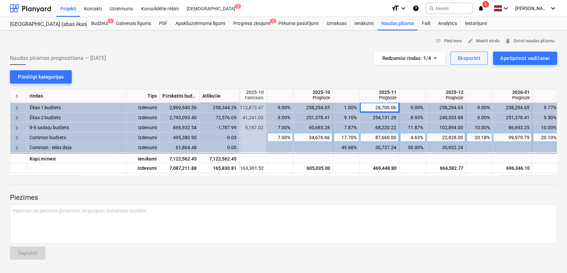
click at [378, 193] on p "Piezīmes" at bounding box center [283, 197] width 547 height 9
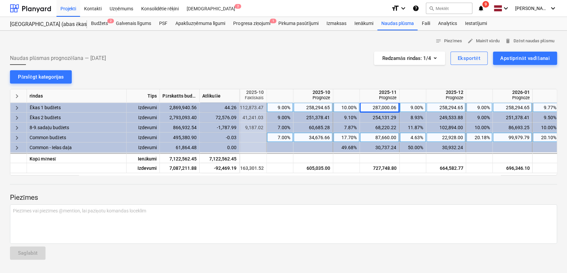
click at [388, 109] on div "287,000.06" at bounding box center [380, 107] width 34 height 10
click at [384, 105] on input "287000.0557" at bounding box center [379, 107] width 39 height 10
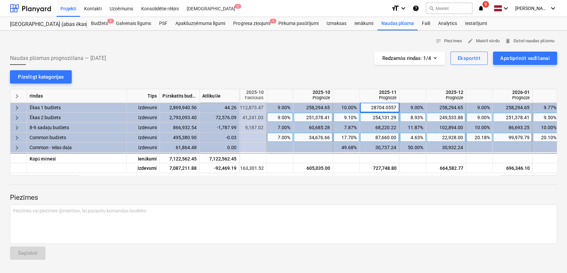
type input "287044.0557"
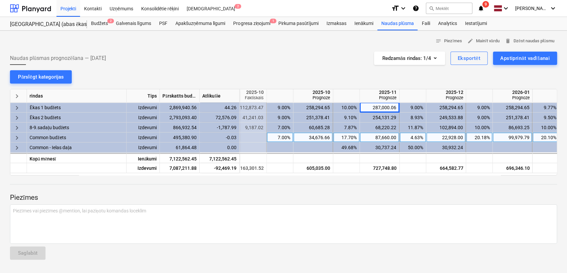
click at [379, 187] on div "Piezīmes Piezīmes vai piezīmes @mention, lai paziņotu komandas loceklim ﻿ Sagla…" at bounding box center [283, 219] width 547 height 89
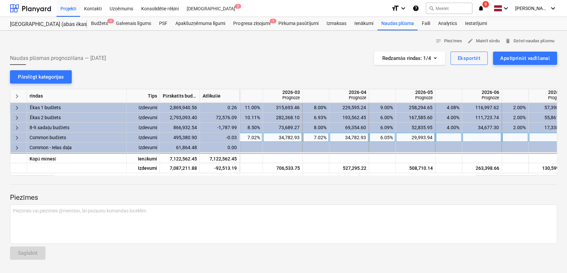
scroll to position [0, 799]
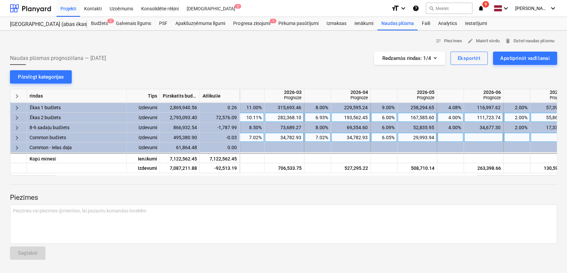
click at [322, 116] on div "6.93%" at bounding box center [317, 117] width 21 height 10
type input "7"
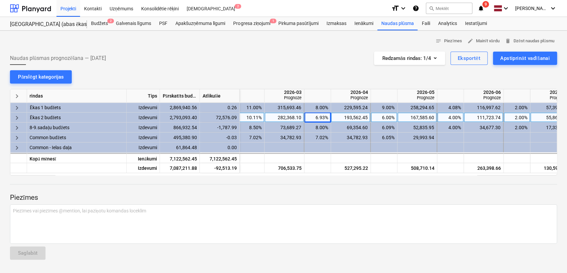
click at [361, 188] on div at bounding box center [283, 189] width 547 height 5
click at [323, 120] on div "7.00%" at bounding box center [317, 117] width 21 height 10
type input "9"
click at [332, 192] on div at bounding box center [283, 189] width 547 height 5
click at [450, 118] on div "4.00%" at bounding box center [450, 117] width 21 height 10
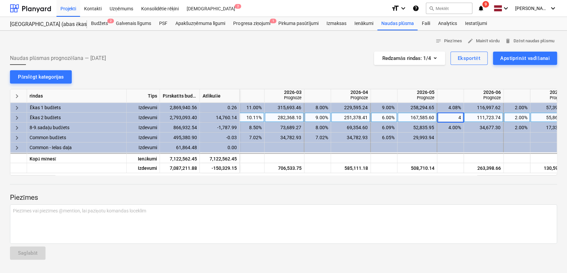
type input "5"
click at [446, 186] on div "Piezīmes Piezīmes vai piezīmes @mention, lai paziņotu komandas loceklim ﻿ Sagla…" at bounding box center [283, 219] width 547 height 89
click at [453, 114] on div "5.00%" at bounding box center [450, 117] width 21 height 10
type input "4.5"
click at [440, 191] on div at bounding box center [283, 189] width 547 height 5
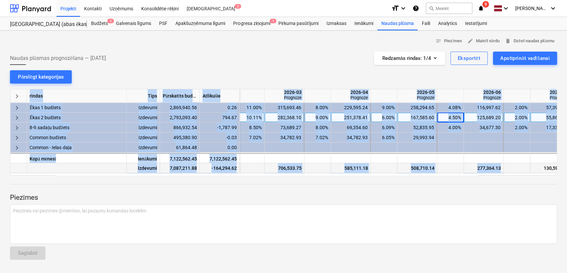
drag, startPoint x: 449, startPoint y: 175, endPoint x: 501, endPoint y: 171, distance: 52.0
click at [501, 171] on div "keyboard_arrow_right rindas Tips Pārskatīts budžets Atlikušie 2026-02 Prognoze …" at bounding box center [283, 132] width 547 height 86
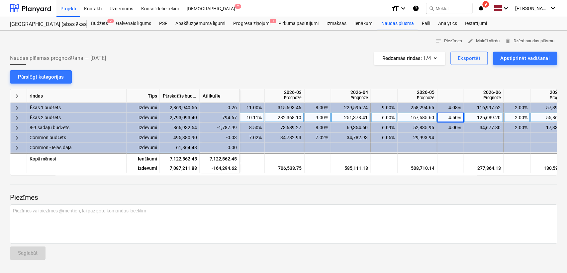
click at [495, 188] on div at bounding box center [283, 189] width 547 height 5
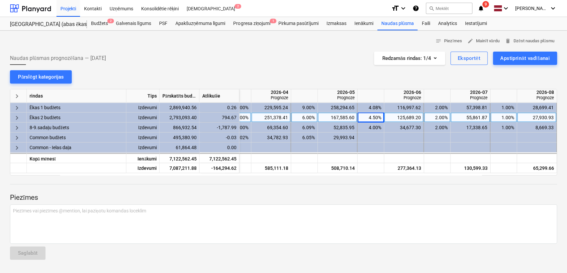
click at [472, 117] on div "55,861.87" at bounding box center [471, 117] width 34 height 10
click at [460, 188] on div at bounding box center [283, 189] width 547 height 5
click at [348, 115] on div "167,585.60" at bounding box center [338, 117] width 34 height 10
click at [345, 119] on input "167585.604" at bounding box center [337, 117] width 39 height 10
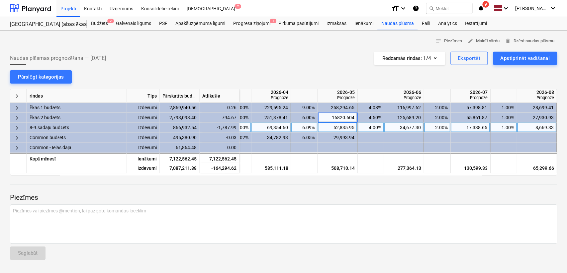
type input "168200.604"
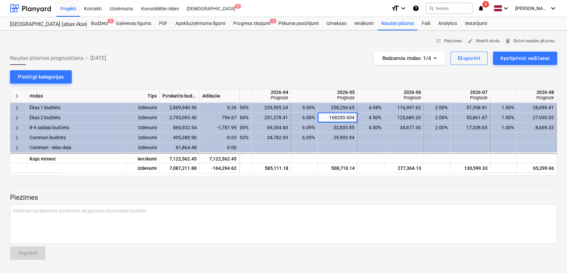
click at [352, 193] on p "Piezīmes" at bounding box center [283, 197] width 547 height 9
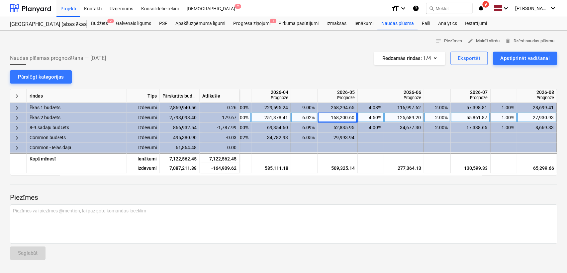
click at [479, 117] on div "55,861.87" at bounding box center [471, 117] width 34 height 10
click at [479, 117] on input "55861.868" at bounding box center [470, 117] width 39 height 10
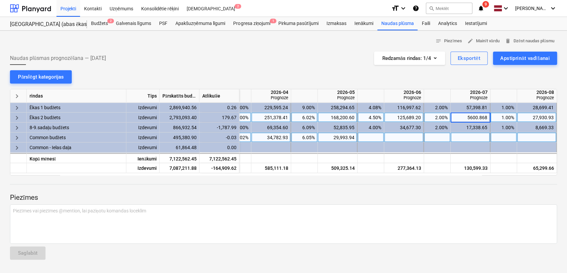
type input "56000.868"
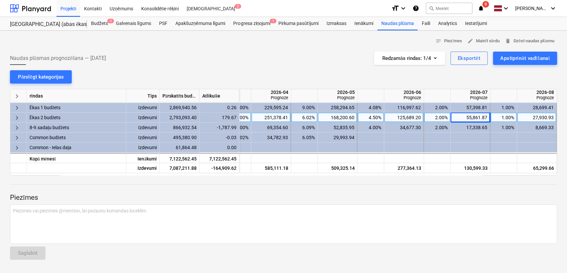
click at [462, 188] on div at bounding box center [283, 189] width 547 height 5
click at [480, 119] on div "56,000.87" at bounding box center [471, 117] width 34 height 10
click at [478, 115] on input "56000.868" at bounding box center [470, 117] width 39 height 10
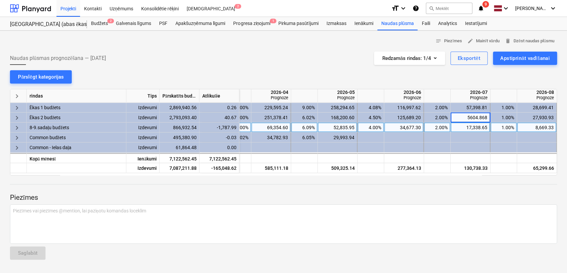
type input "56040.868"
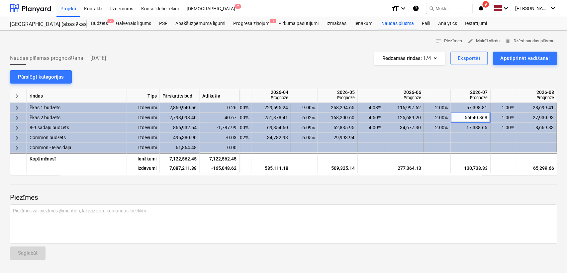
click at [463, 188] on div at bounding box center [283, 189] width 547 height 5
click at [441, 197] on p "Piezīmes" at bounding box center [283, 197] width 547 height 9
click at [474, 185] on div "Piezīmes Piezīmes vai piezīmes @mention, lai paziņotu komandas loceklim ﻿ Sagla…" at bounding box center [283, 219] width 547 height 89
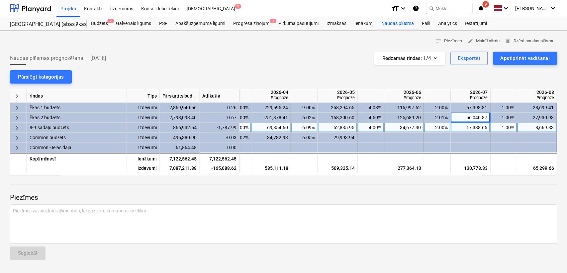
click at [309, 127] on div "6.09%" at bounding box center [304, 127] width 21 height 10
click at [309, 127] on input "6.0946" at bounding box center [304, 127] width 26 height 10
click at [309, 128] on input "6.0946" at bounding box center [304, 127] width 26 height 10
click at [349, 130] on div "52,835.95" at bounding box center [338, 127] width 34 height 10
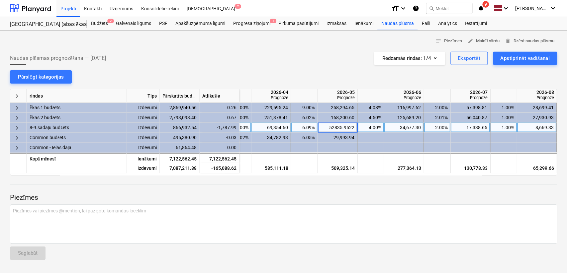
click at [338, 128] on input "52835.9522" at bounding box center [337, 127] width 39 height 10
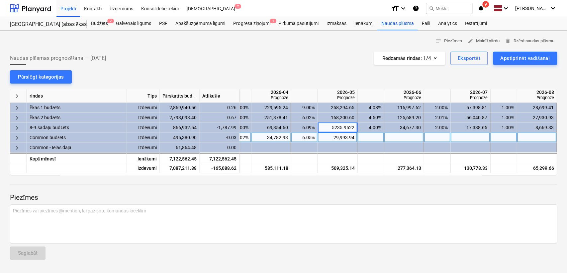
type input "52735.9522"
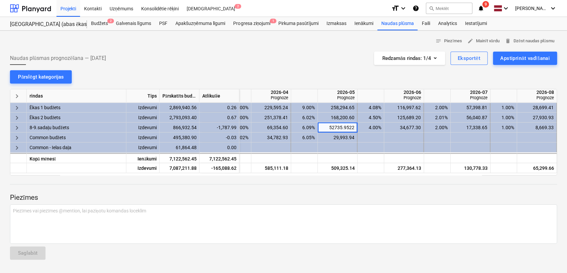
click at [361, 196] on p "Piezīmes" at bounding box center [283, 197] width 547 height 9
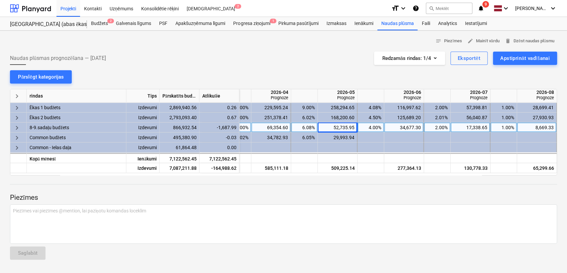
click at [339, 126] on div "52,735.95" at bounding box center [338, 127] width 34 height 10
click at [334, 126] on input "52735.9522" at bounding box center [337, 127] width 39 height 10
click at [335, 127] on input "52735.9522" at bounding box center [337, 127] width 39 height 10
click at [337, 127] on input "52735.9522" at bounding box center [337, 127] width 39 height 10
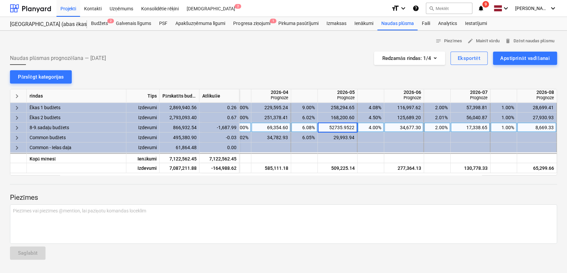
click at [335, 127] on input "52735.9522" at bounding box center [337, 127] width 39 height 10
click at [339, 127] on input "51735.9522" at bounding box center [337, 127] width 39 height 10
type input "51135.9522"
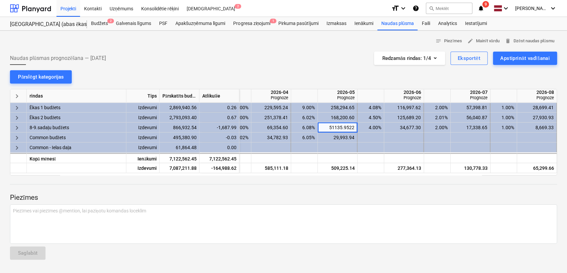
click at [357, 188] on div at bounding box center [283, 189] width 547 height 5
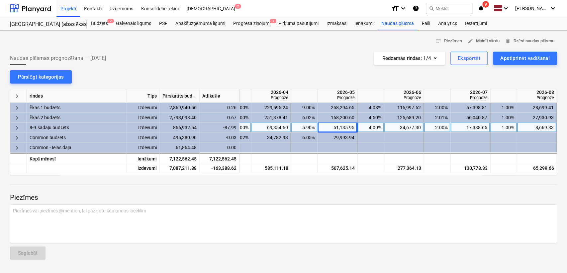
click at [413, 128] on div "34,677.30" at bounding box center [404, 127] width 34 height 10
click at [408, 125] on input "34677.3015" at bounding box center [404, 127] width 39 height 10
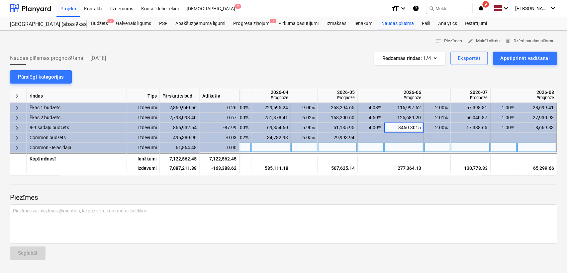
type input "34600.3015"
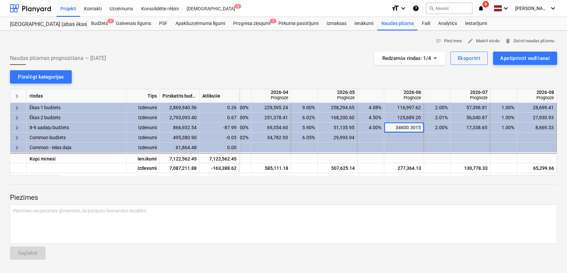
click at [409, 192] on div at bounding box center [283, 189] width 547 height 5
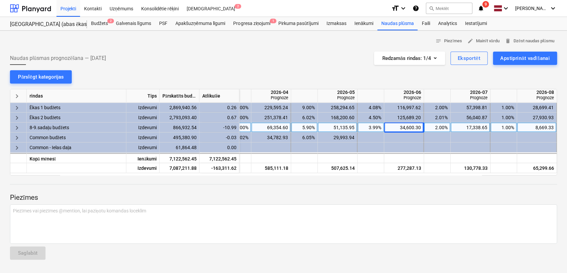
click at [347, 126] on div "51,135.95" at bounding box center [338, 127] width 34 height 10
click at [347, 127] on input "51135.9522" at bounding box center [337, 127] width 39 height 10
click at [354, 127] on input "51135.9522" at bounding box center [337, 127] width 39 height 10
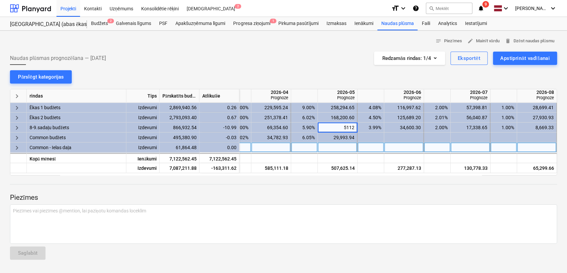
type input "51125"
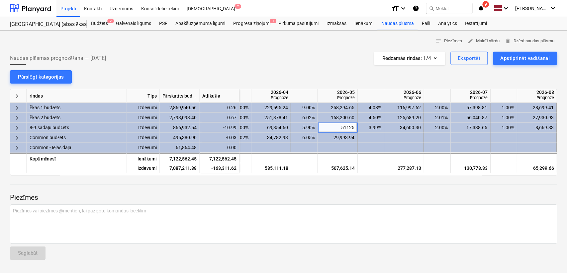
click at [358, 189] on div at bounding box center [283, 189] width 547 height 5
click at [528, 57] on div "Apstiprināt vadīšanai" at bounding box center [525, 58] width 50 height 9
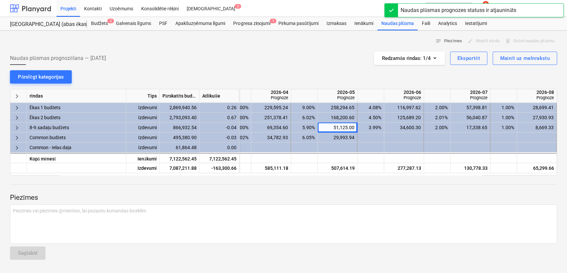
click at [40, 7] on div at bounding box center [30, 8] width 41 height 17
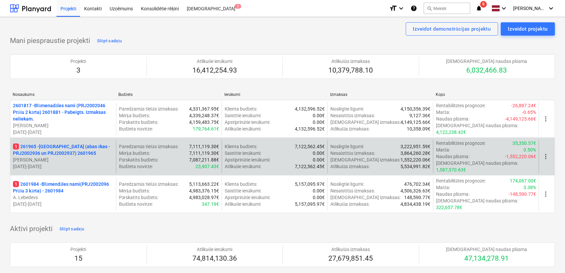
click at [81, 147] on p "1 261965 - [GEOGRAPHIC_DATA] (abas ēkas - PRJ2002936 un PRJ2002937) 2601965" at bounding box center [63, 149] width 100 height 13
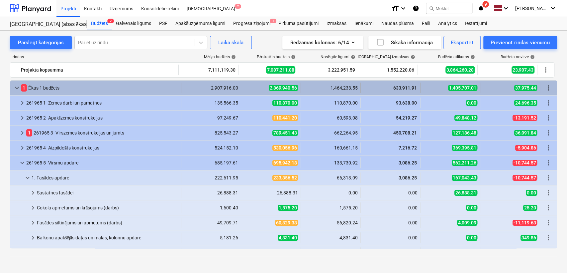
click at [11, 85] on div "keyboard_arrow_down 1 Ēkas 1 budžets" at bounding box center [95, 87] width 171 height 11
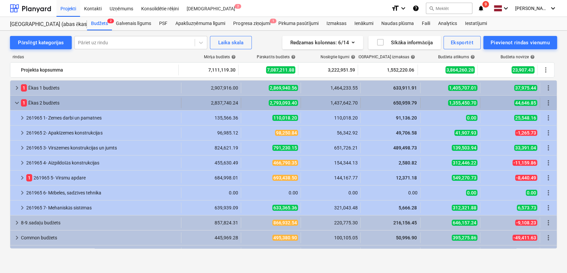
click at [16, 102] on span "keyboard_arrow_down" at bounding box center [17, 103] width 8 height 8
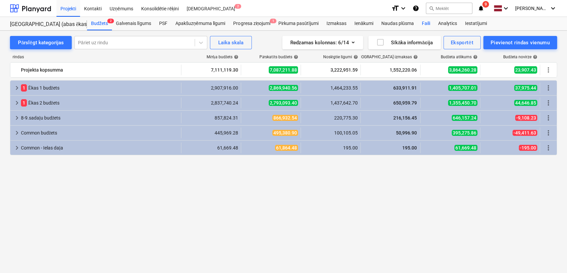
click at [428, 22] on div "Faili" at bounding box center [426, 23] width 16 height 13
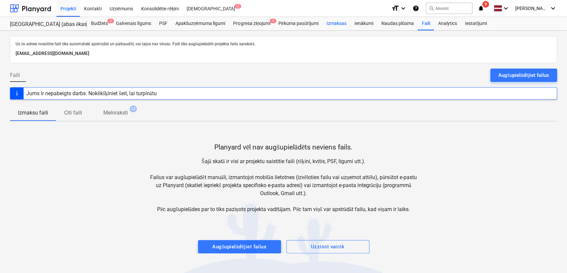
click at [342, 22] on div "Izmaksas" at bounding box center [337, 23] width 28 height 13
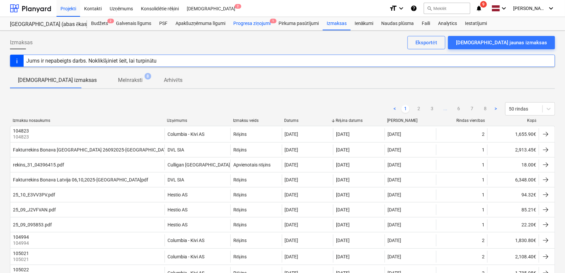
click at [262, 22] on div "Progresa ziņojumi 1" at bounding box center [251, 23] width 45 height 13
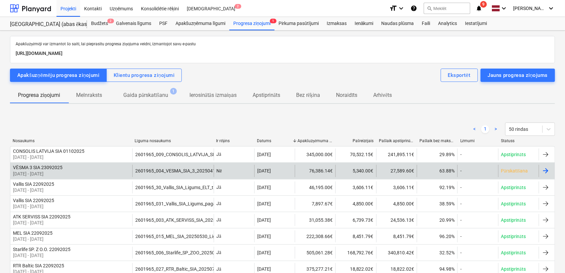
click at [542, 166] on div at bounding box center [547, 171] width 16 height 12
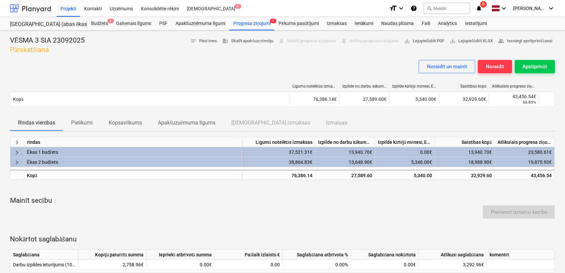
drag, startPoint x: 30, startPoint y: 4, endPoint x: 61, endPoint y: 11, distance: 32.1
click at [31, 4] on div at bounding box center [30, 8] width 41 height 17
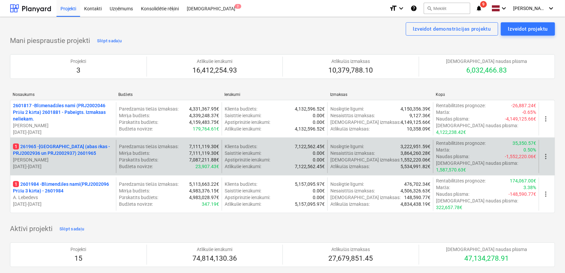
click at [67, 143] on p "1 261965 - [GEOGRAPHIC_DATA] (abas ēkas - PRJ2002936 un PRJ2002937) 2601965" at bounding box center [63, 149] width 100 height 13
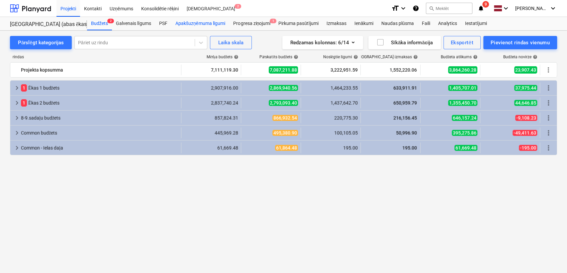
click at [184, 24] on div "Apakšuzņēmuma līgumi" at bounding box center [200, 23] width 58 height 13
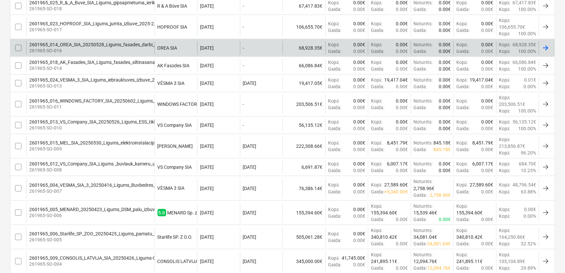
scroll to position [374, 0]
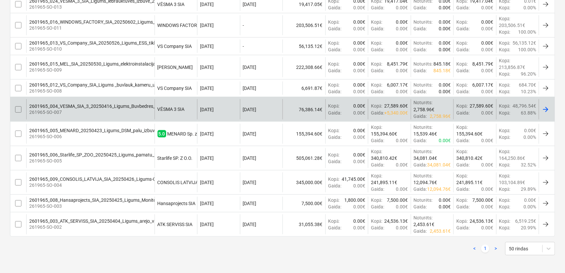
click at [547, 108] on div at bounding box center [546, 109] width 8 height 8
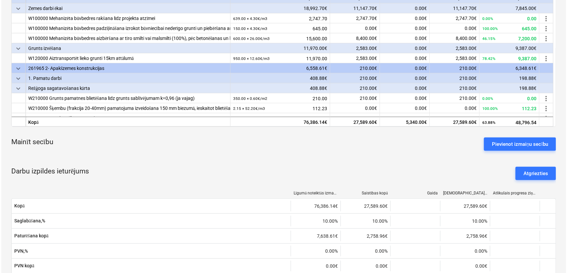
scroll to position [246, 0]
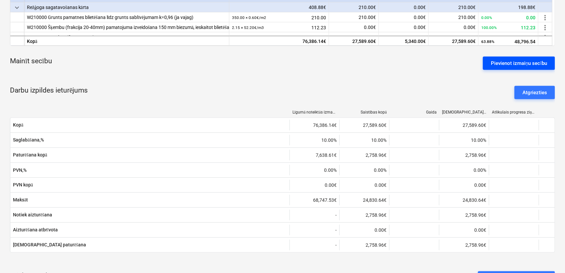
click at [508, 61] on div "Pievienot izmaiņu secību" at bounding box center [519, 63] width 56 height 9
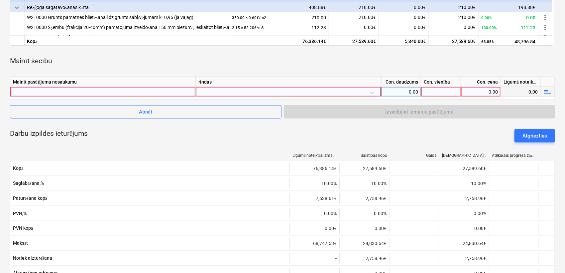
click at [76, 88] on div at bounding box center [103, 92] width 180 height 10
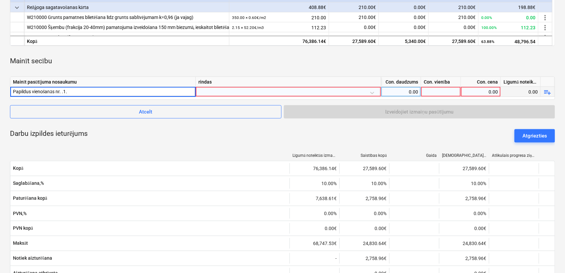
type input "Papildus vienošanās nr. .1"
click at [362, 92] on div at bounding box center [288, 93] width 180 height 12
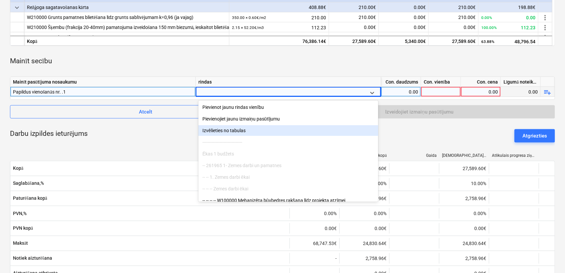
click at [284, 129] on div "Izvēlieties no tabulas" at bounding box center [288, 130] width 180 height 11
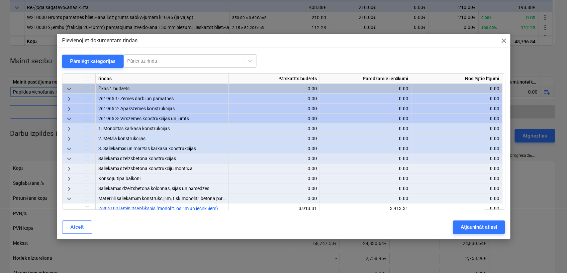
click at [68, 87] on span "keyboard_arrow_down" at bounding box center [69, 89] width 8 height 8
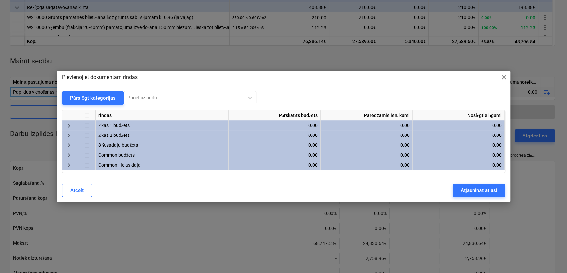
click at [70, 146] on span "keyboard_arrow_right" at bounding box center [69, 145] width 8 height 8
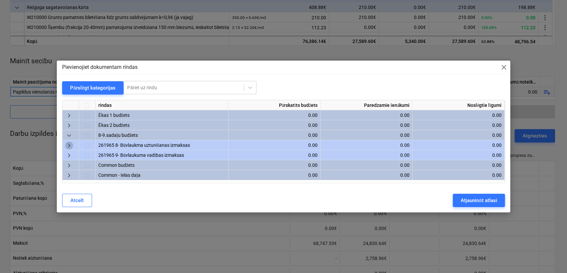
click at [69, 146] on span "keyboard_arrow_right" at bounding box center [69, 145] width 8 height 8
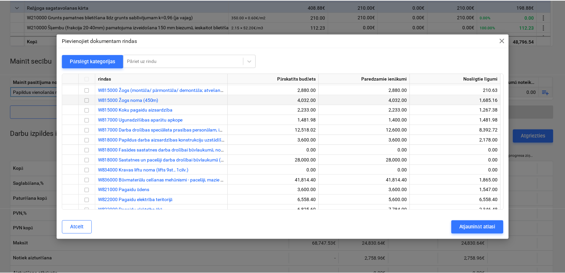
scroll to position [49, 0]
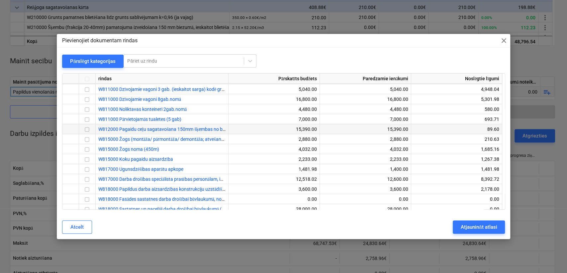
click at [88, 127] on input "checkbox" at bounding box center [87, 129] width 8 height 8
click at [468, 225] on div "Atjaunināt atlasi" at bounding box center [479, 226] width 36 height 9
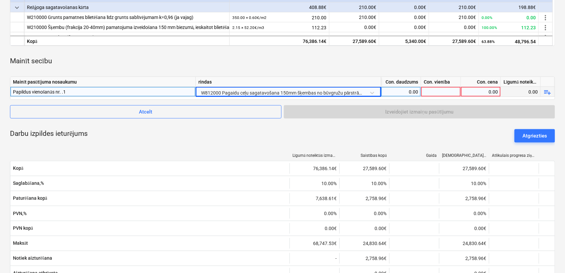
click at [415, 90] on div "0.00" at bounding box center [401, 92] width 34 height 10
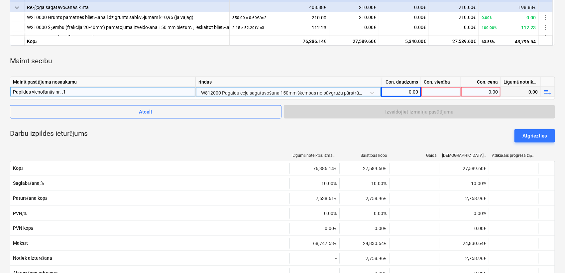
click at [436, 88] on div at bounding box center [441, 92] width 40 height 10
type input "1"
type input "kompl."
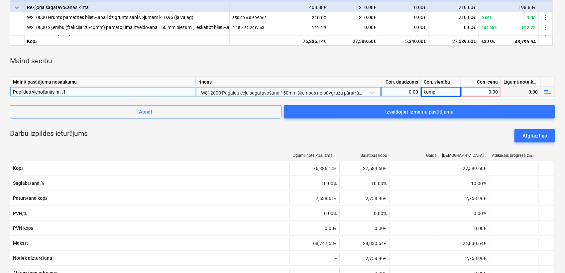
click at [485, 91] on div "0.00" at bounding box center [481, 92] width 34 height 10
type input "9"
click at [481, 90] on div "9.00" at bounding box center [481, 92] width 34 height 10
type input "5"
type input "9592.50"
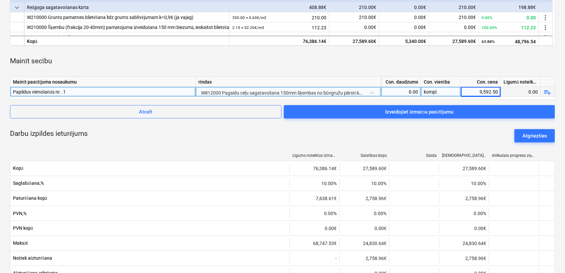
click at [469, 54] on div "Mainīt secību" at bounding box center [282, 61] width 545 height 20
click at [436, 128] on div "Darbu izpildes ieturējums Atgriezties" at bounding box center [282, 136] width 545 height 24
click at [495, 127] on div "Darbu izpildes ieturējums Atgriezties" at bounding box center [282, 136] width 545 height 24
click at [526, 88] on div "0.00" at bounding box center [521, 92] width 40 height 10
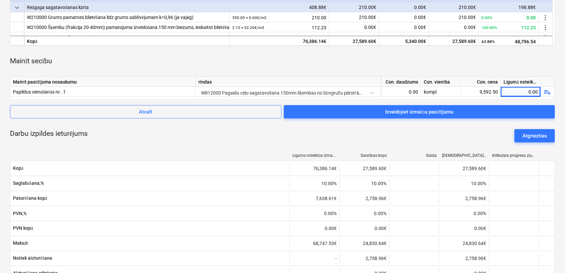
click at [497, 127] on div "Darbu izpildes ieturējums Atgriezties" at bounding box center [282, 136] width 545 height 24
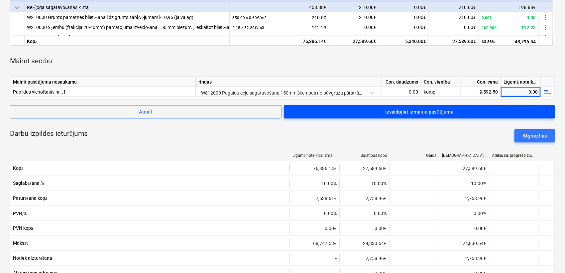
click at [382, 113] on span "Izveidojiet izmaiņu pasūtījumu" at bounding box center [419, 111] width 255 height 9
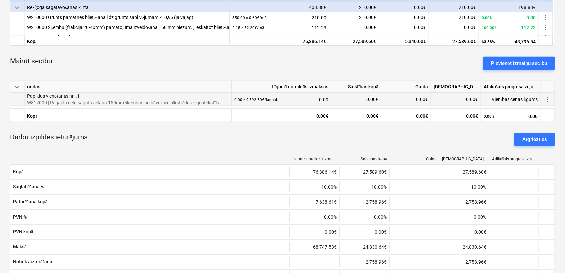
click at [549, 99] on span "more_vert" at bounding box center [547, 99] width 8 height 8
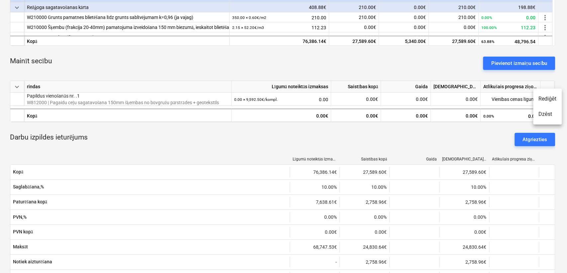
click at [548, 98] on li "Rediģēt" at bounding box center [547, 98] width 29 height 15
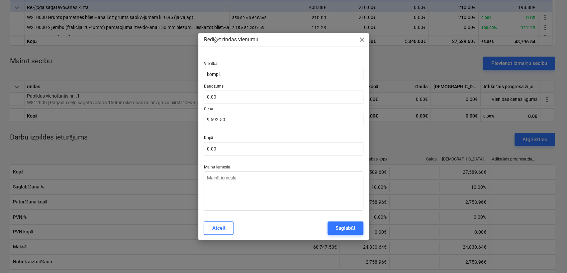
type textarea "x"
click at [231, 97] on input "text" at bounding box center [284, 96] width 160 height 13
type textarea "x"
type input "1"
type input "9,592.50"
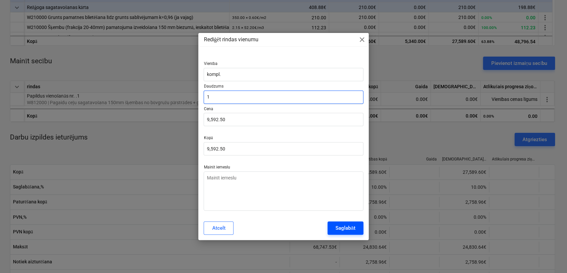
type input "1"
type textarea "x"
type input "1.00"
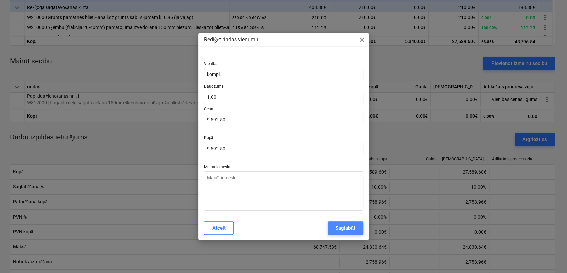
click at [338, 225] on div "Saglabāt" at bounding box center [346, 227] width 20 height 9
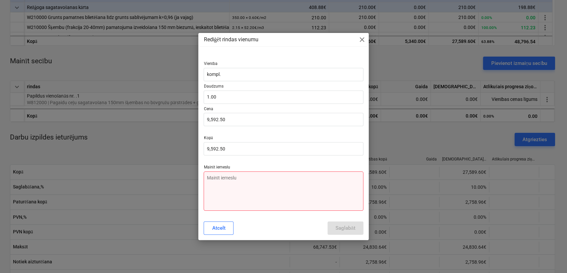
click at [269, 189] on textarea at bounding box center [284, 190] width 160 height 39
type textarea "x"
type textarea "P"
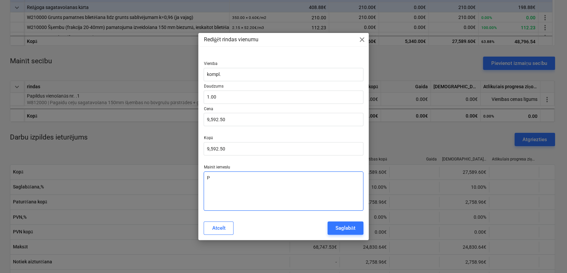
type textarea "x"
type textarea "Pi"
type textarea "x"
type textarea "Pie"
type textarea "x"
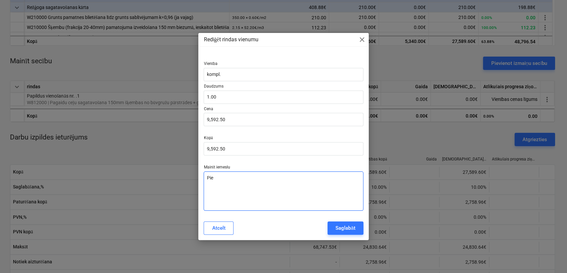
type textarea "Piev"
type textarea "x"
type textarea "Pievi"
type textarea "x"
type textarea "Pievie"
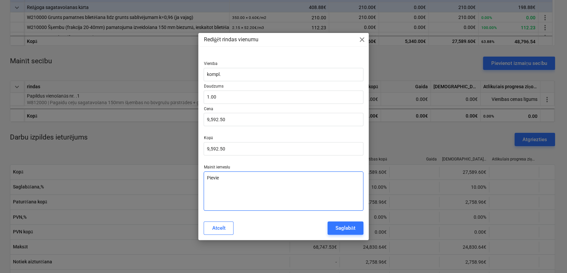
type textarea "x"
type textarea "Pievi"
type textarea "x"
type textarea "Pievie"
type textarea "x"
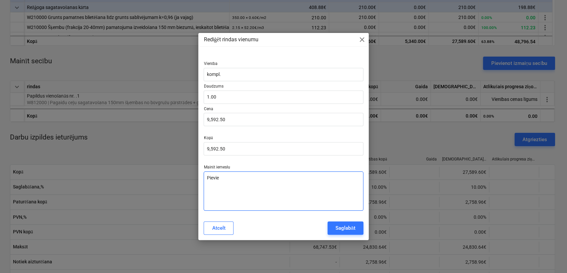
type textarea "Pievien"
type textarea "x"
type textarea "Pievieno"
type textarea "x"
type textarea "Pievienot"
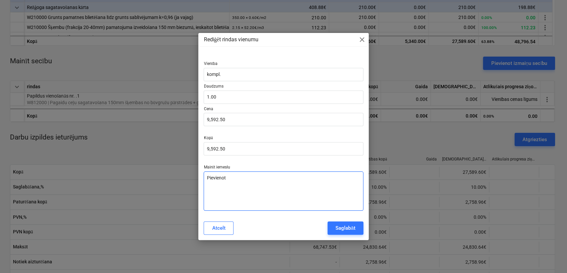
type textarea "x"
type textarea "Pievienots"
type textarea "x"
type textarea "Pievienots"
type textarea "x"
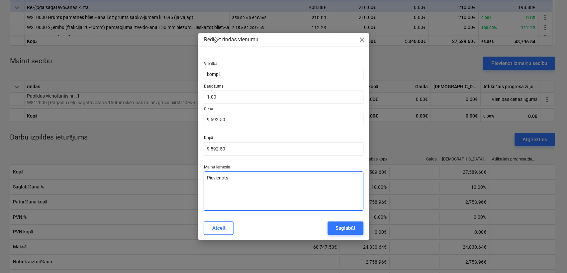
type textarea "Pievienots a"
type textarea "x"
type textarea "Pievienots ap"
type textarea "x"
type textarea "Pievienots apj"
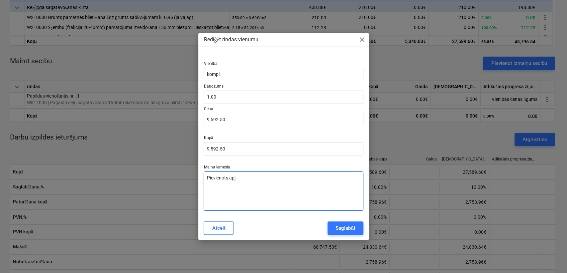
type textarea "x"
type textarea "Pievienots apjo"
type textarea "x"
type textarea "Pievienots apjom"
type textarea "x"
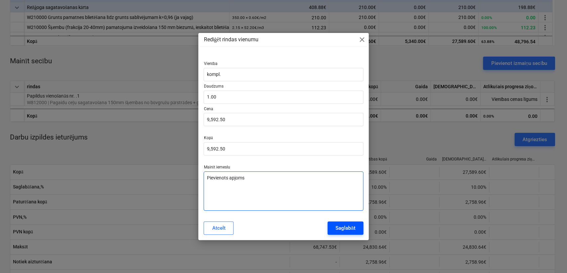
type textarea "Pievienots apjoms"
click at [341, 226] on div "Saglabāt" at bounding box center [346, 227] width 20 height 9
type textarea "x"
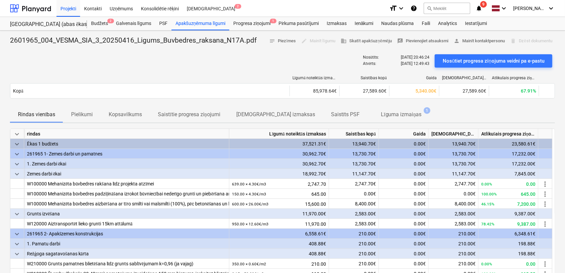
scroll to position [49, 0]
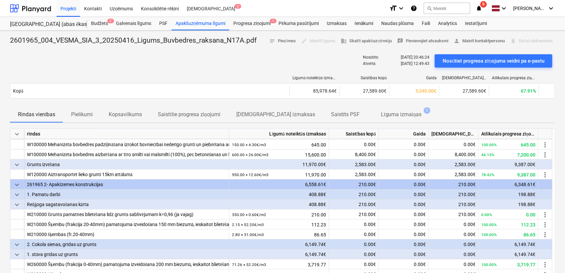
click at [257, 64] on div "Nosūtīts : [DATE] 20:46:24 Atvērts : [DATE] 12:49:43 Nosūtiet progresa ziņojuma…" at bounding box center [282, 61] width 545 height 19
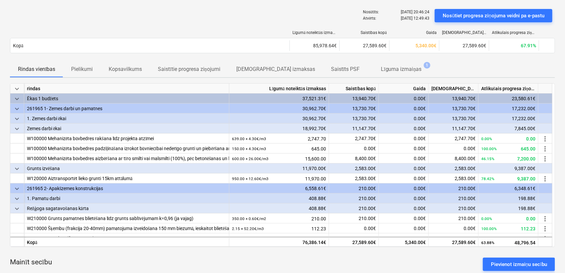
scroll to position [0, 0]
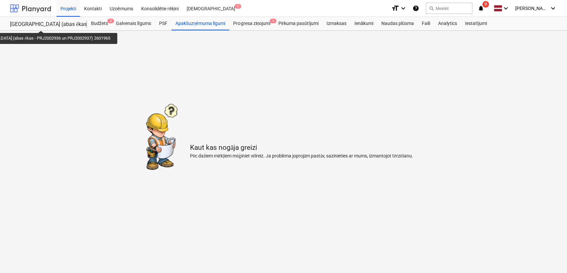
drag, startPoint x: 34, startPoint y: 25, endPoint x: 37, endPoint y: 10, distance: 14.5
click at [34, 24] on div "[GEOGRAPHIC_DATA] (abas ēkas - PRJ2002936 un PRJ2002937) 2601965" at bounding box center [44, 24] width 69 height 7
click at [37, 5] on div at bounding box center [30, 8] width 41 height 17
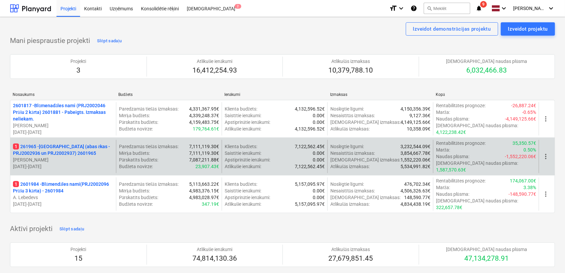
click at [62, 147] on p "1 261965 - [GEOGRAPHIC_DATA] (abas ēkas - PRJ2002936 un PRJ2002937) 2601965" at bounding box center [63, 149] width 100 height 13
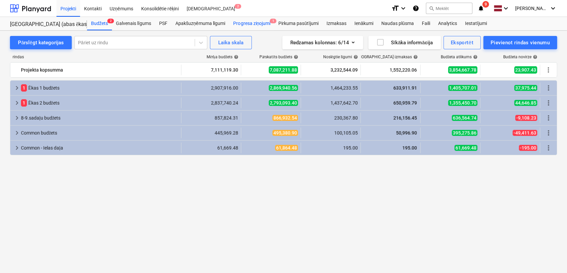
click at [254, 21] on div "Progresa ziņojumi 1" at bounding box center [251, 23] width 45 height 13
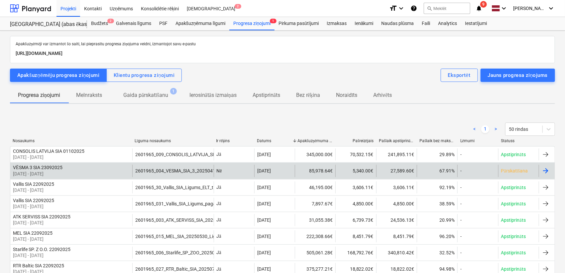
click at [548, 167] on div at bounding box center [546, 170] width 8 height 8
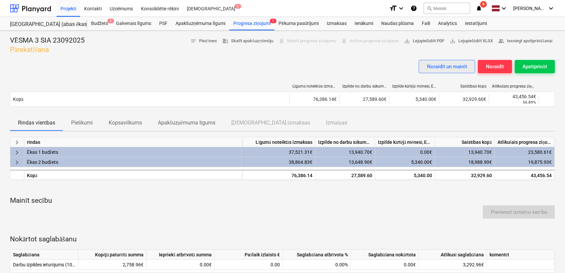
click at [443, 65] on div "Noraidīt un mainīt" at bounding box center [447, 66] width 40 height 9
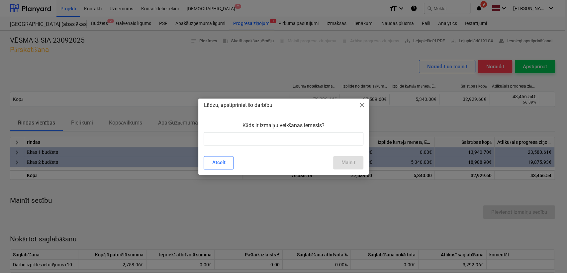
click at [364, 102] on span "close" at bounding box center [362, 105] width 8 height 8
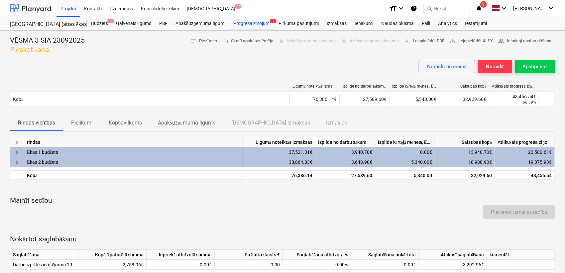
click at [30, 8] on div at bounding box center [30, 8] width 41 height 17
